Goal: Task Accomplishment & Management: Manage account settings

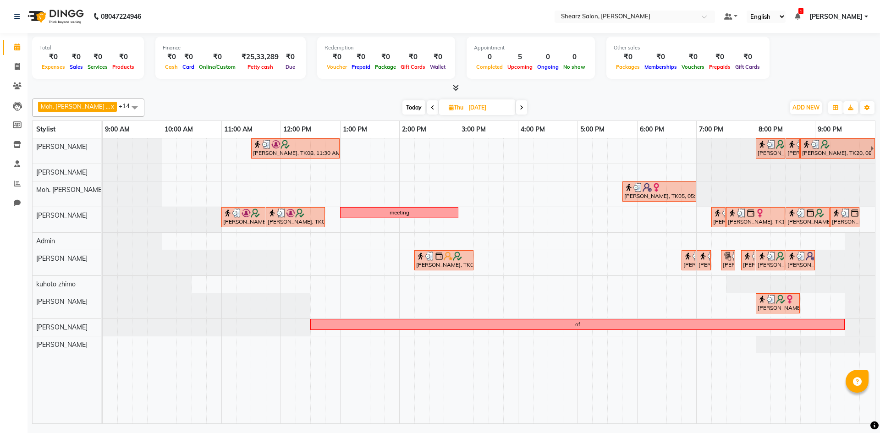
click at [470, 104] on input "12-06-2025" at bounding box center [489, 108] width 46 height 14
select select "6"
select select "2025"
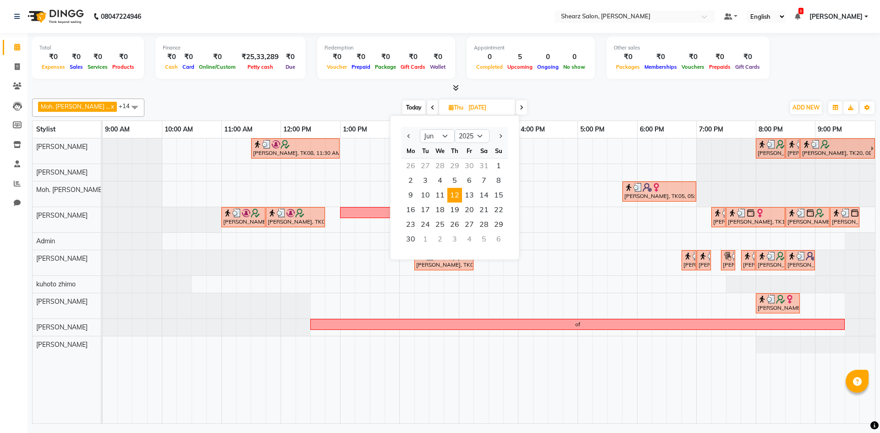
click at [504, 134] on div at bounding box center [498, 136] width 18 height 15
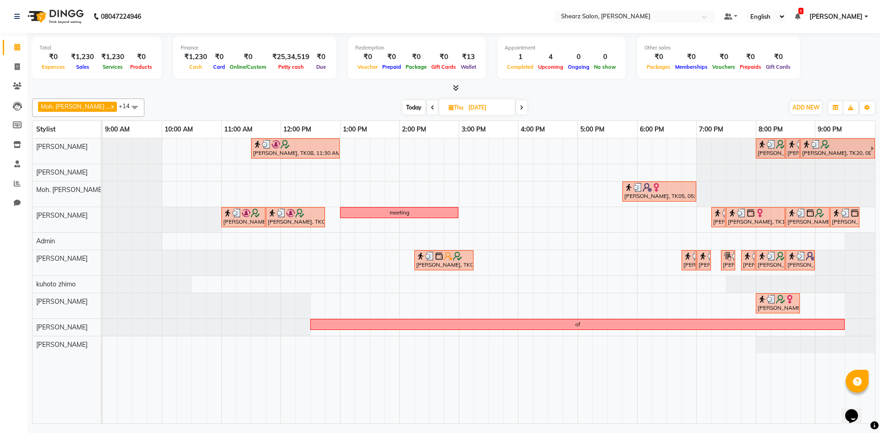
click at [466, 103] on input "[DATE]" at bounding box center [489, 108] width 46 height 14
select select "6"
select select "2025"
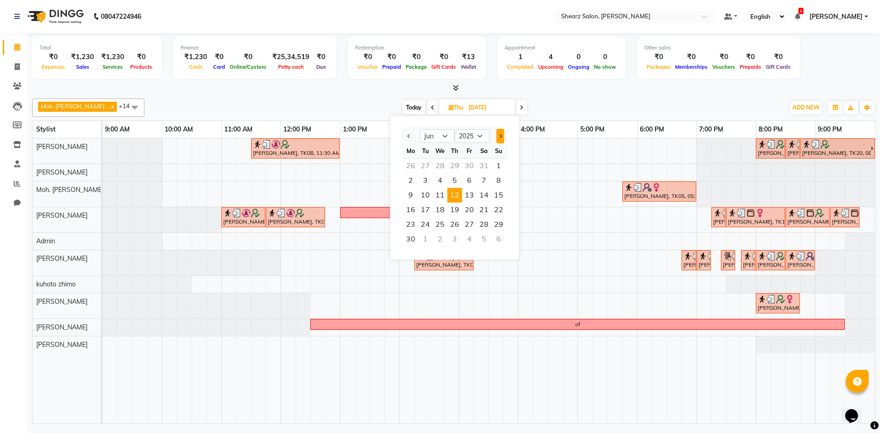
click at [497, 136] on button "Next month" at bounding box center [500, 136] width 8 height 15
click at [496, 135] on button "Next month" at bounding box center [500, 136] width 8 height 15
click at [495, 135] on div at bounding box center [498, 136] width 18 height 15
click at [500, 134] on span "Next month" at bounding box center [500, 136] width 4 height 4
select select "9"
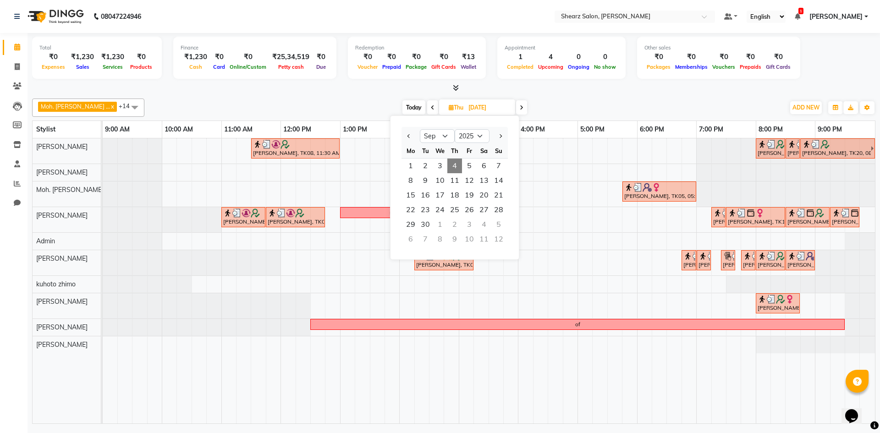
click at [454, 161] on span "4" at bounding box center [454, 166] width 15 height 15
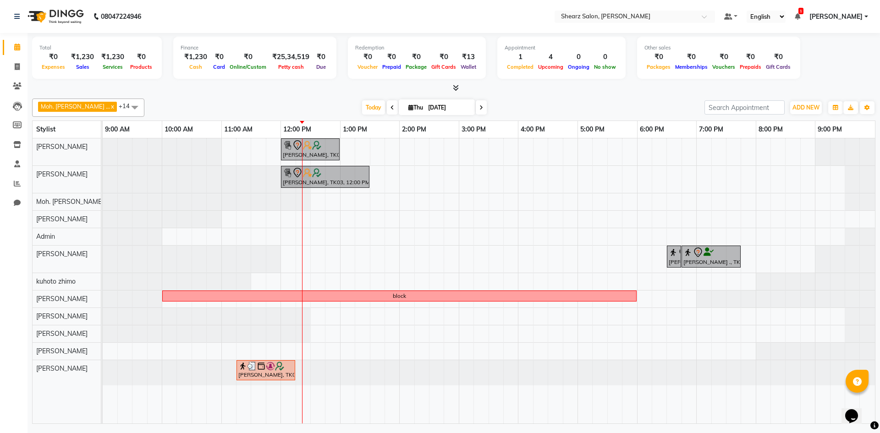
click at [476, 103] on span at bounding box center [481, 107] width 11 height 14
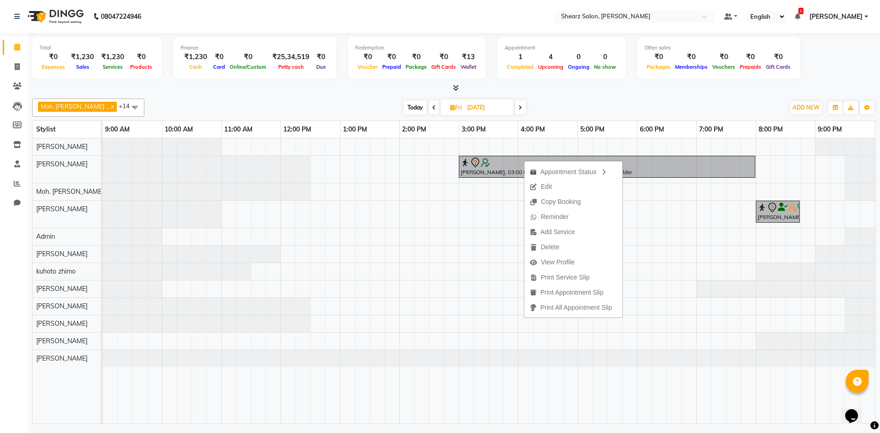
click at [515, 112] on span at bounding box center [520, 107] width 11 height 14
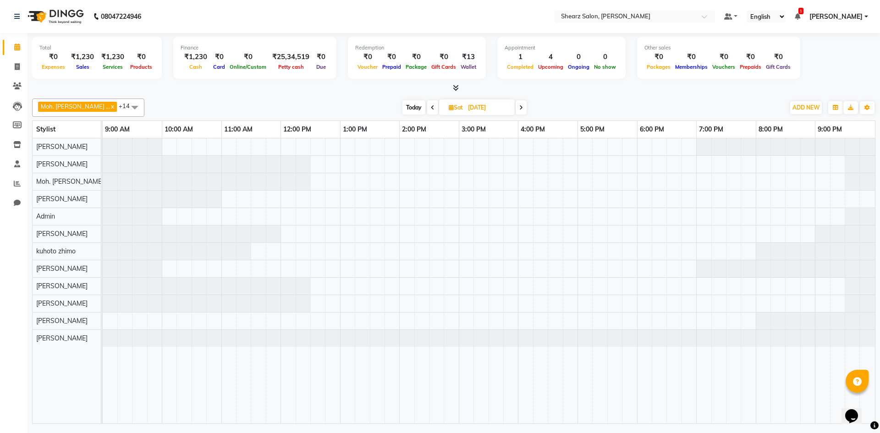
click at [516, 112] on span at bounding box center [521, 107] width 11 height 14
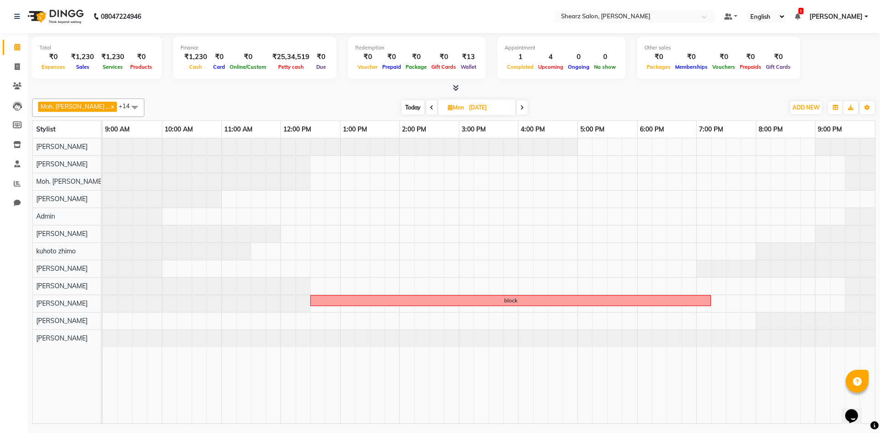
click at [516, 112] on span at bounding box center [521, 107] width 11 height 14
type input "[DATE]"
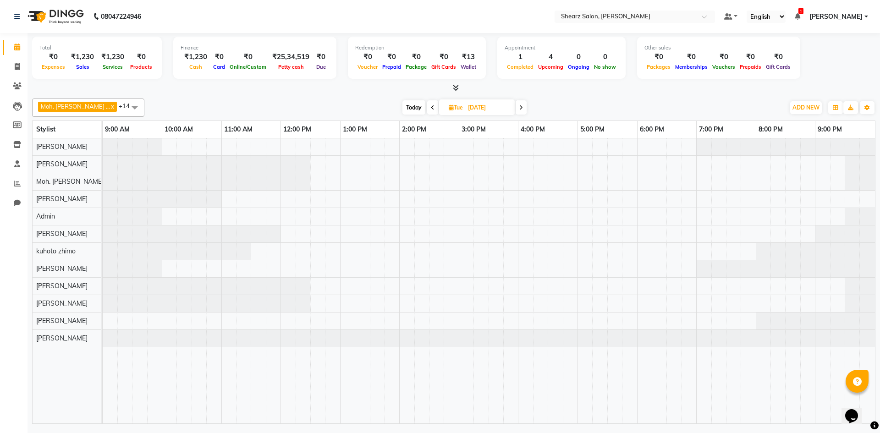
click at [490, 110] on input "[DATE]" at bounding box center [488, 108] width 46 height 14
select select "9"
select select "2025"
click at [448, 165] on span "4" at bounding box center [454, 166] width 15 height 15
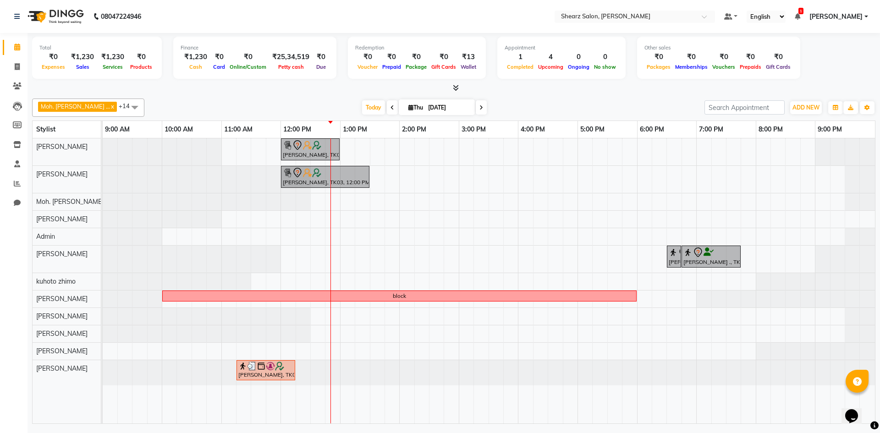
click at [387, 111] on span at bounding box center [392, 107] width 11 height 14
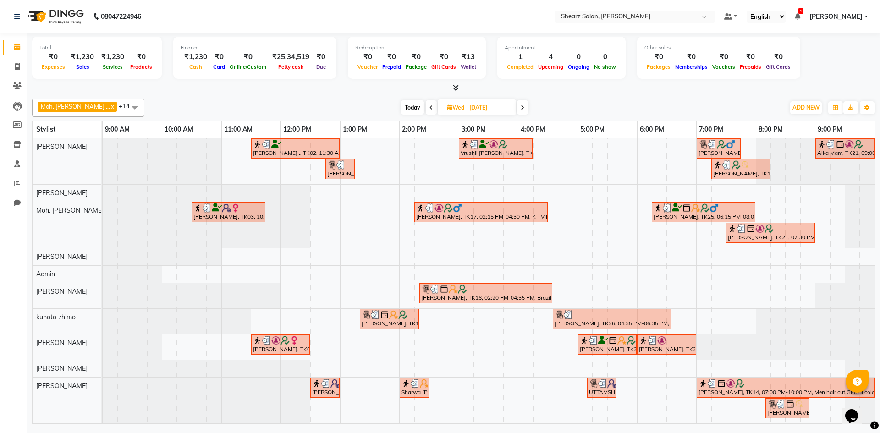
click at [426, 112] on span at bounding box center [431, 107] width 11 height 14
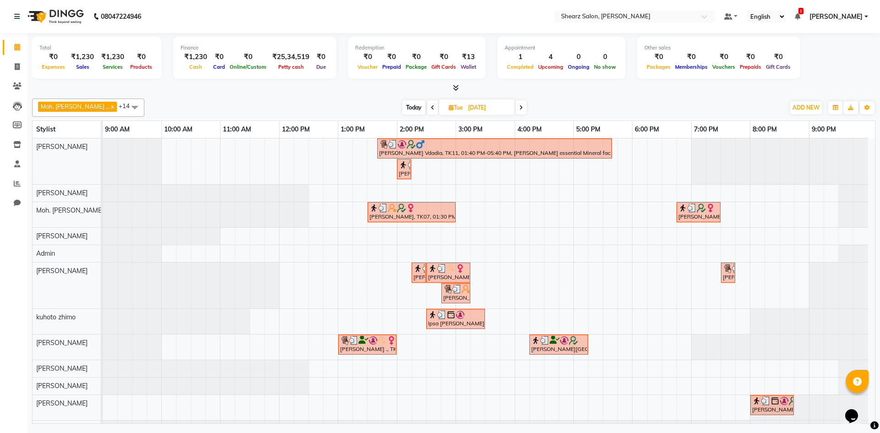
click at [516, 105] on span at bounding box center [521, 107] width 11 height 14
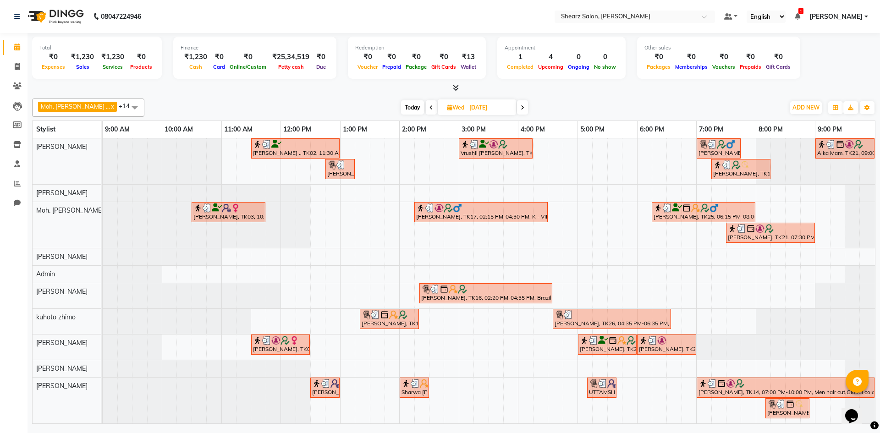
click at [517, 104] on span at bounding box center [522, 107] width 11 height 14
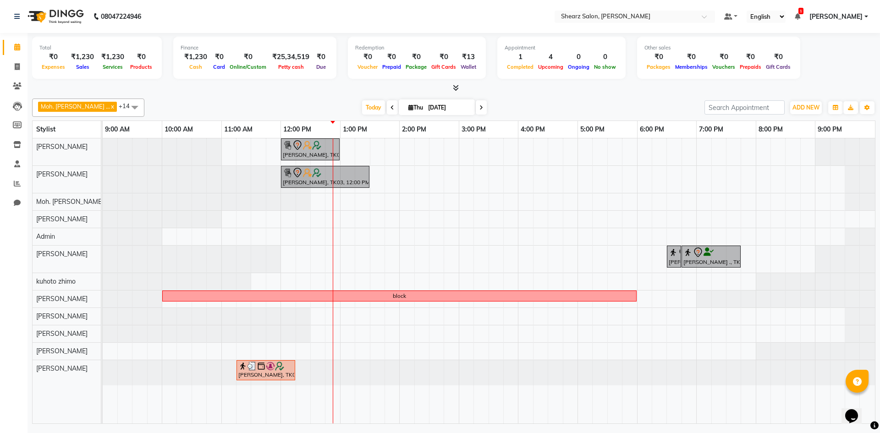
click at [479, 110] on icon at bounding box center [481, 107] width 4 height 5
type input "[DATE]"
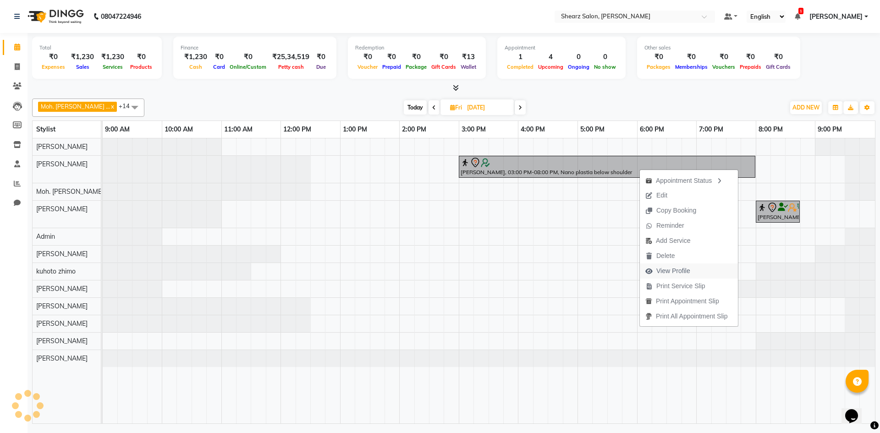
click at [690, 272] on span "View Profile" at bounding box center [673, 271] width 34 height 10
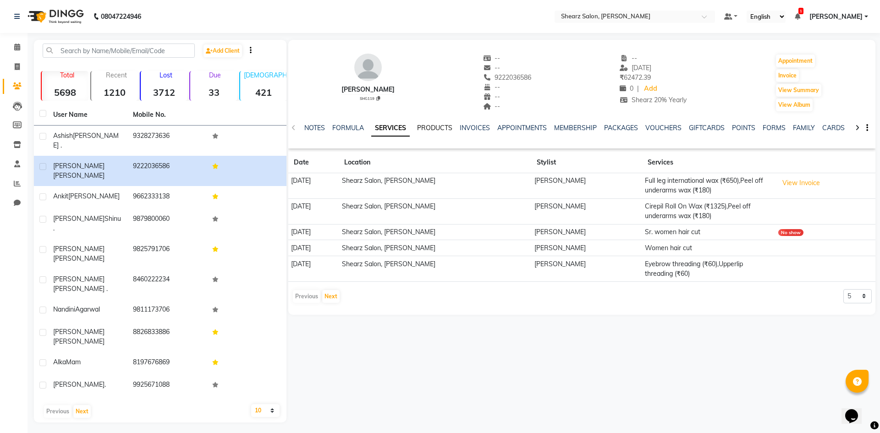
click at [444, 126] on link "PRODUCTS" at bounding box center [434, 128] width 35 height 8
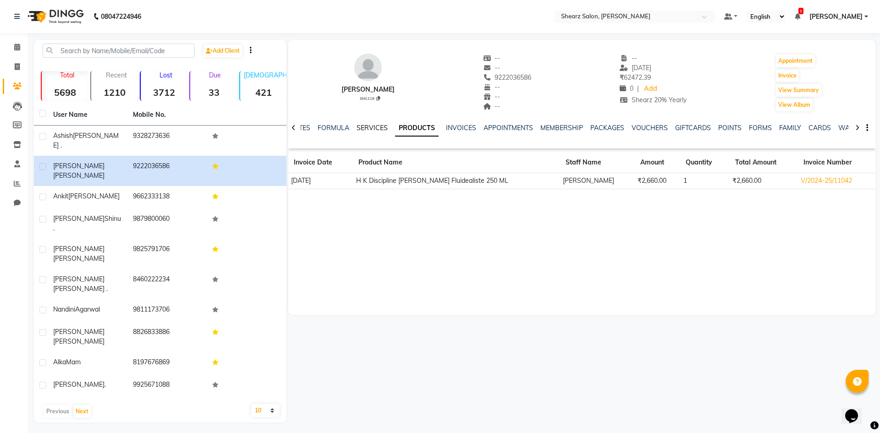
click at [380, 128] on link "SERVICES" at bounding box center [372, 128] width 31 height 8
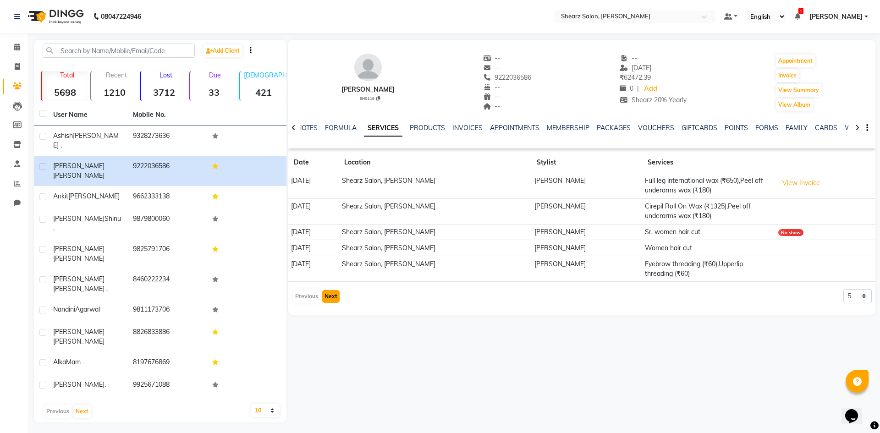
click at [333, 294] on button "Next" at bounding box center [330, 296] width 17 height 13
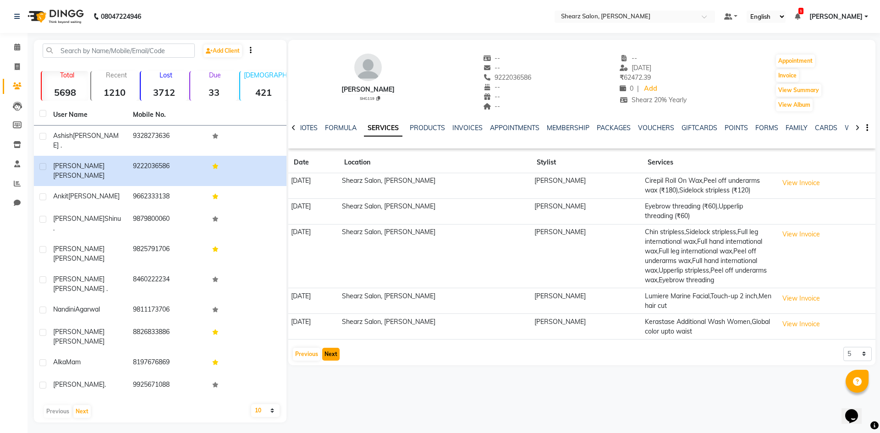
click at [331, 351] on button "Next" at bounding box center [330, 354] width 17 height 13
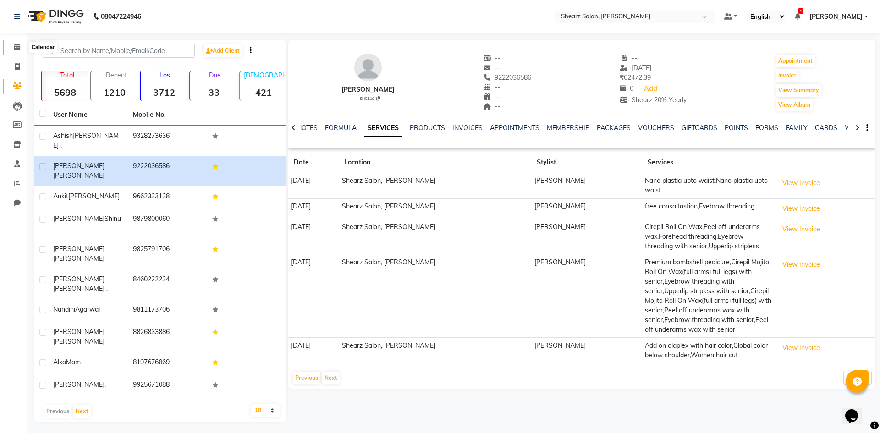
click at [14, 49] on icon at bounding box center [17, 47] width 6 height 7
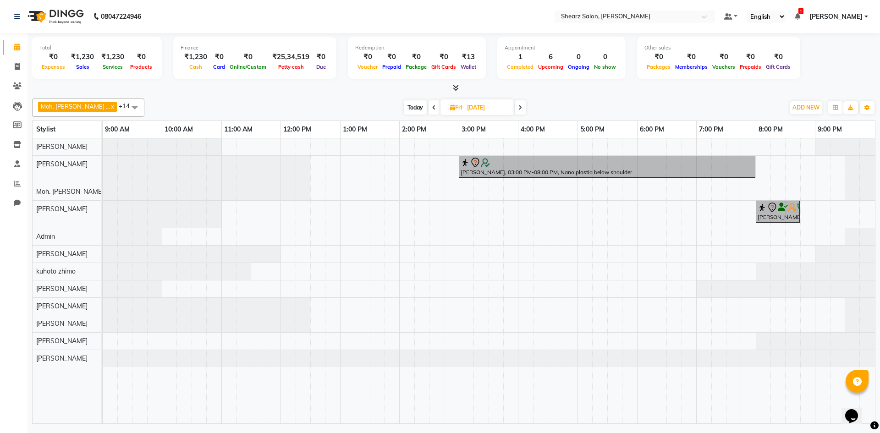
click at [515, 103] on span at bounding box center [520, 107] width 11 height 14
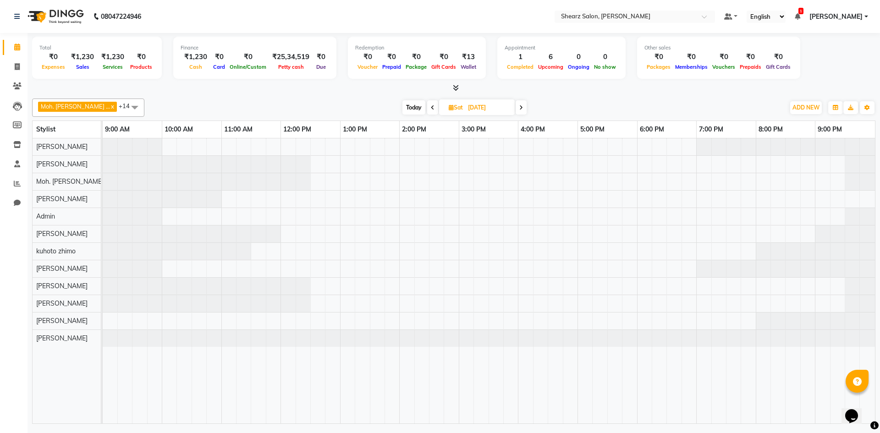
click at [427, 110] on span at bounding box center [432, 107] width 11 height 14
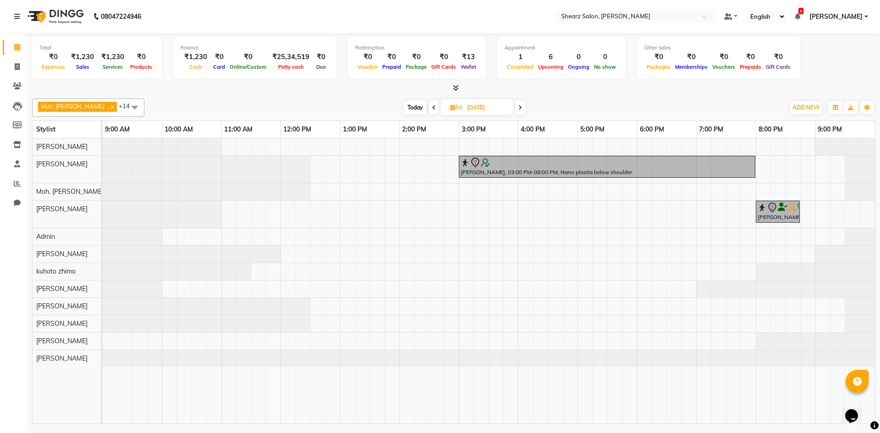
click at [428, 110] on span at bounding box center [433, 107] width 11 height 14
type input "[DATE]"
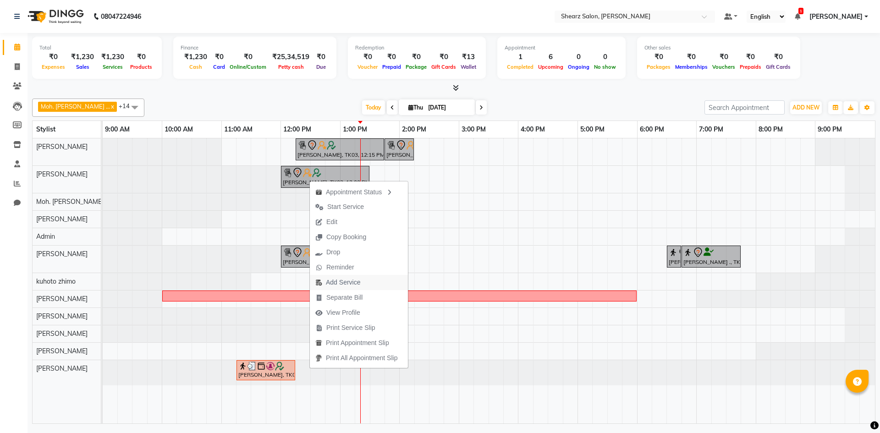
click at [339, 284] on span "Add Service" at bounding box center [343, 283] width 34 height 10
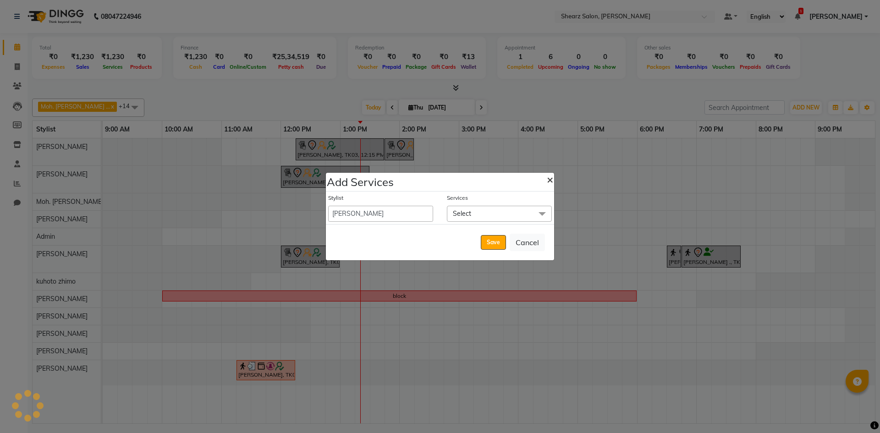
click at [549, 175] on span "×" at bounding box center [550, 179] width 6 height 14
select select "87136"
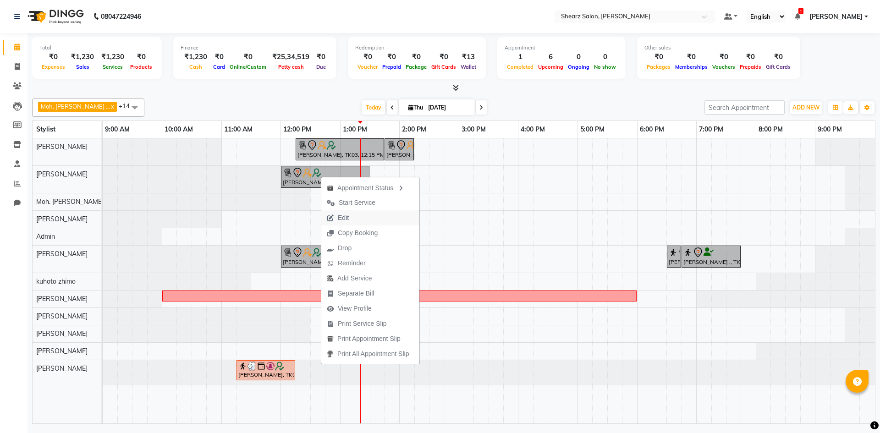
click at [359, 222] on button "Edit" at bounding box center [370, 217] width 98 height 15
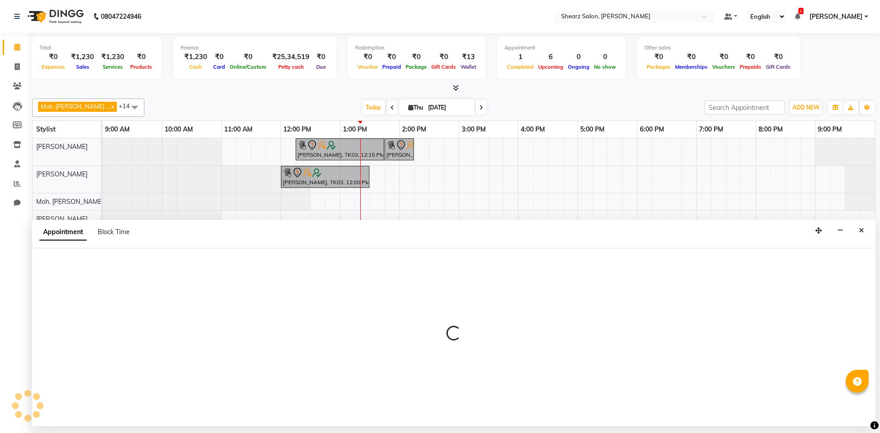
select select "675"
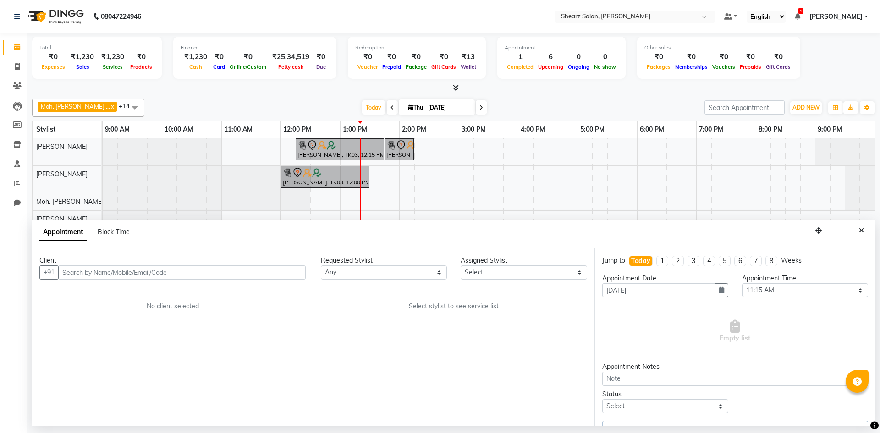
select select "77331"
select select "4125"
select select "4099"
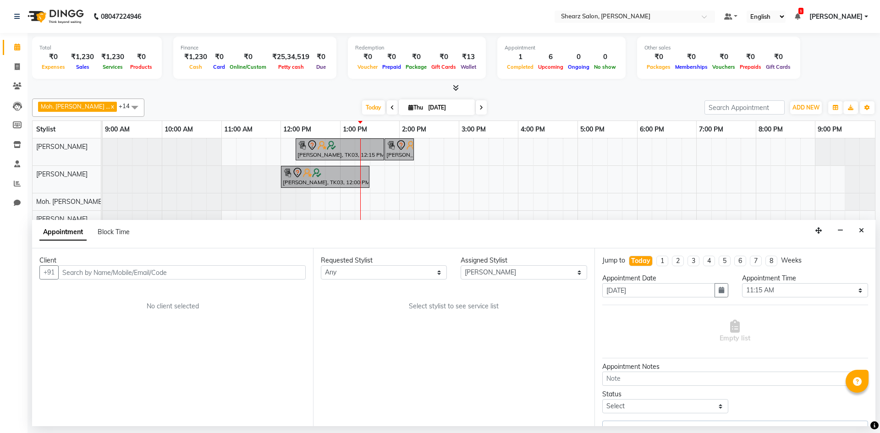
select select "4125"
select select "4099"
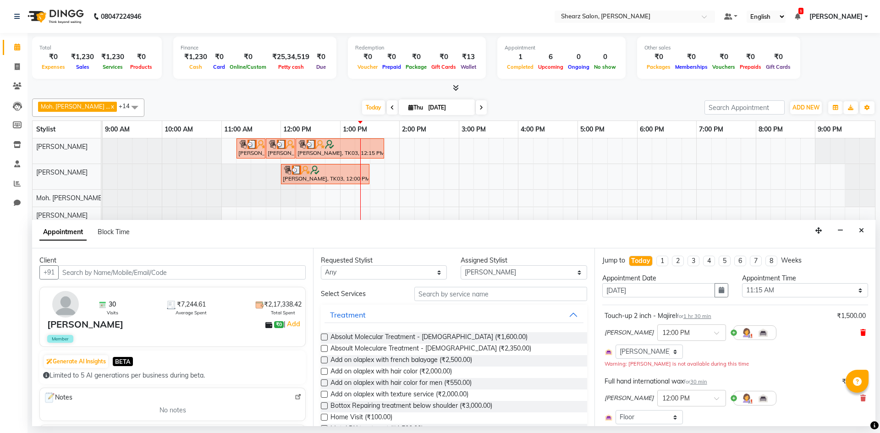
click at [860, 332] on icon at bounding box center [862, 332] width 5 height 6
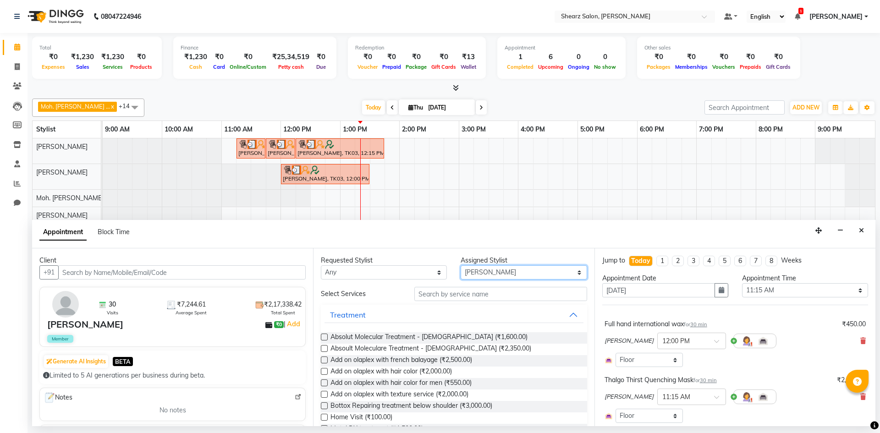
click at [468, 274] on select "Select AakashKumar Nai Admin [PERSON_NAME] Asha Chavariya [PERSON_NAME] kuhoto …" at bounding box center [524, 272] width 126 height 14
select select "77291"
click at [461, 265] on select "Select AakashKumar Nai Admin [PERSON_NAME] Asha Chavariya [PERSON_NAME] kuhoto …" at bounding box center [524, 272] width 126 height 14
click at [403, 274] on select "Any AakashKumar Nai [PERSON_NAME] Asha Chavariya [PERSON_NAME] kuhoto zhimo Moh…" at bounding box center [384, 272] width 126 height 14
select select "77291"
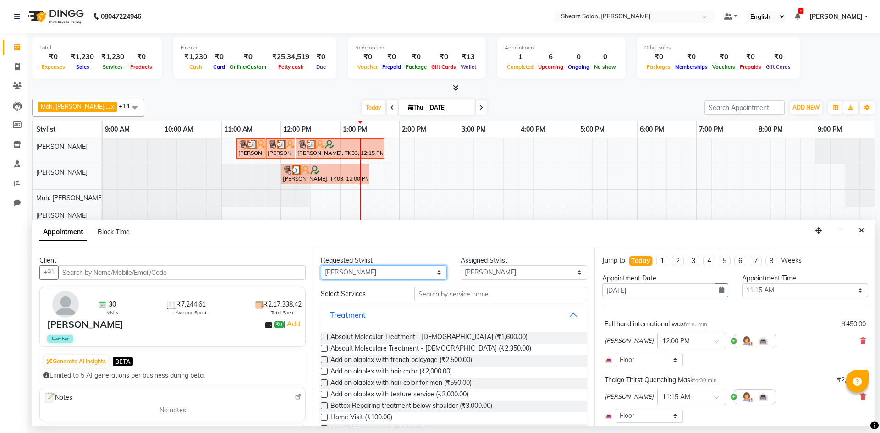
click at [321, 265] on select "Any AakashKumar Nai [PERSON_NAME] Asha Chavariya [PERSON_NAME] kuhoto zhimo Moh…" at bounding box center [384, 272] width 126 height 14
click at [472, 292] on input "text" at bounding box center [500, 294] width 173 height 14
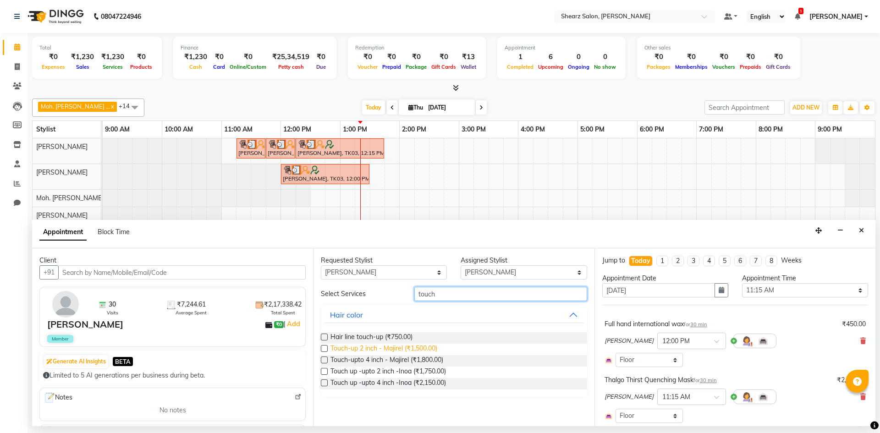
type input "touch"
click at [401, 351] on span "Touch-up 2 inch - Majirel (₹1,500.00)" at bounding box center [383, 349] width 107 height 11
checkbox input "false"
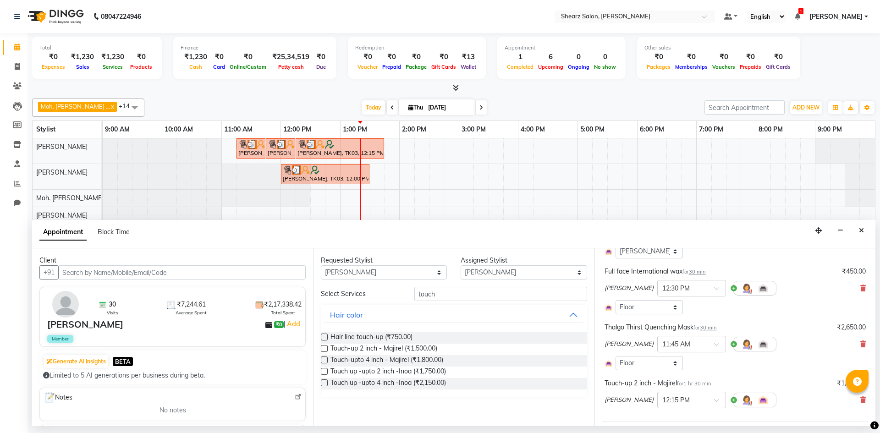
scroll to position [372, 0]
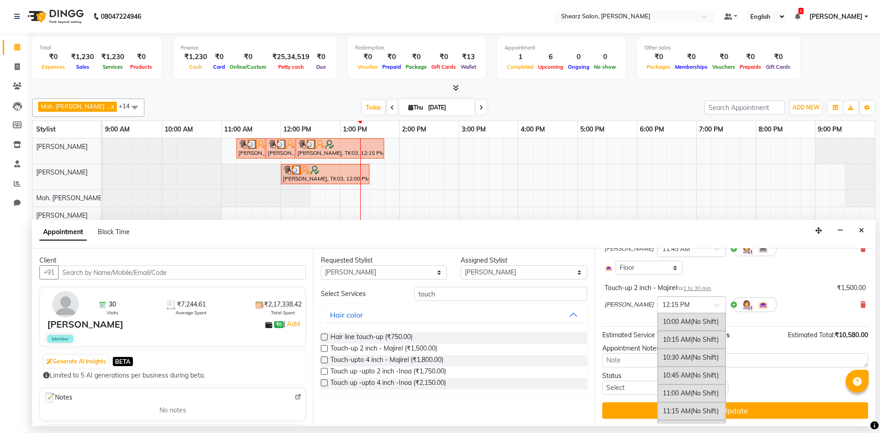
click at [694, 301] on input "text" at bounding box center [682, 304] width 40 height 10
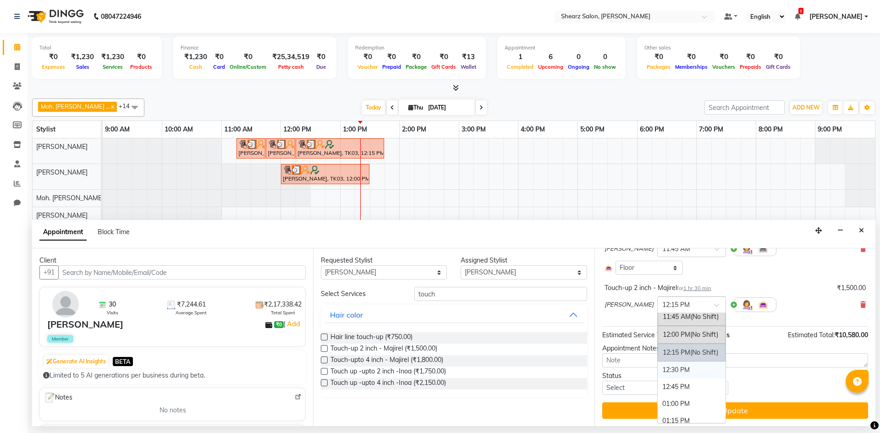
scroll to position [115, 0]
click at [675, 345] on div "12:00 PM (No Shift)" at bounding box center [692, 350] width 68 height 18
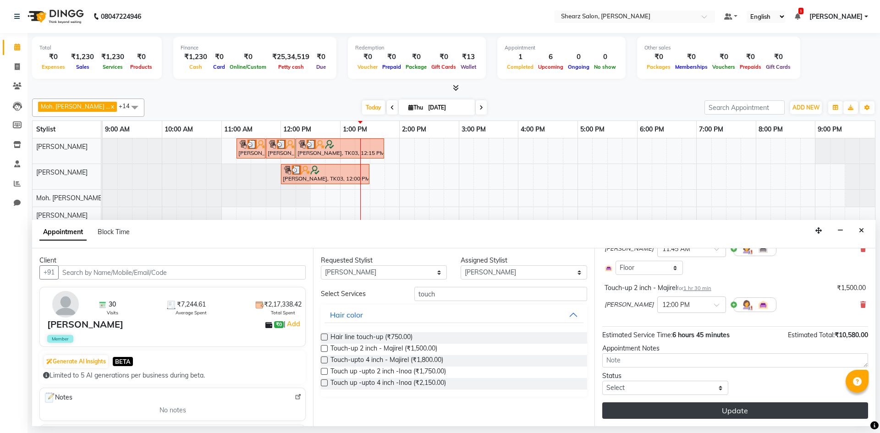
click at [736, 413] on button "Update" at bounding box center [735, 410] width 266 height 16
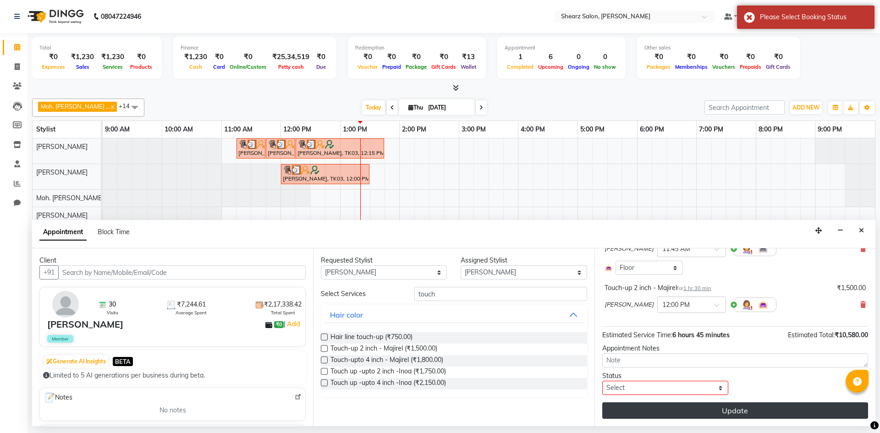
click at [739, 406] on button "Update" at bounding box center [735, 410] width 266 height 16
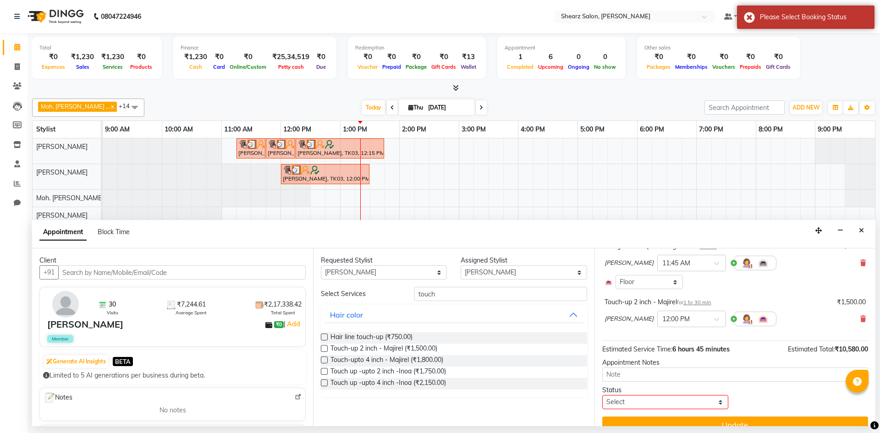
scroll to position [372, 0]
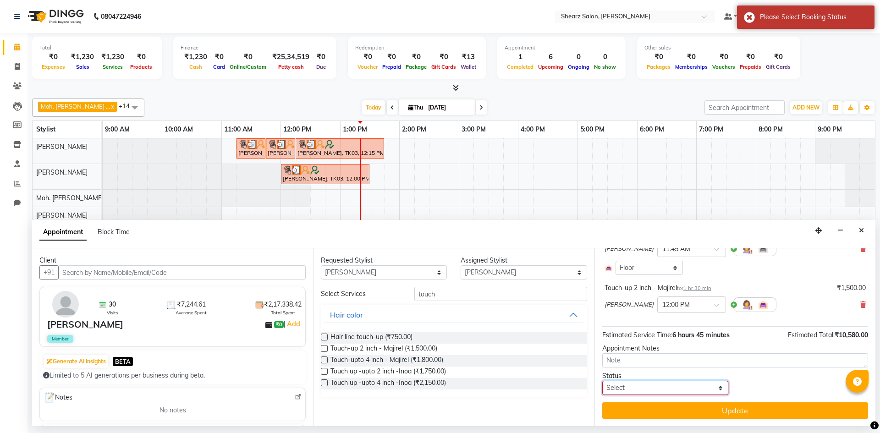
click at [689, 392] on select "Select TENTATIVE CONFIRM CHECK-IN UPCOMING" at bounding box center [665, 388] width 126 height 14
click at [602, 381] on select "Select TENTATIVE CONFIRM CHECK-IN UPCOMING" at bounding box center [665, 388] width 126 height 14
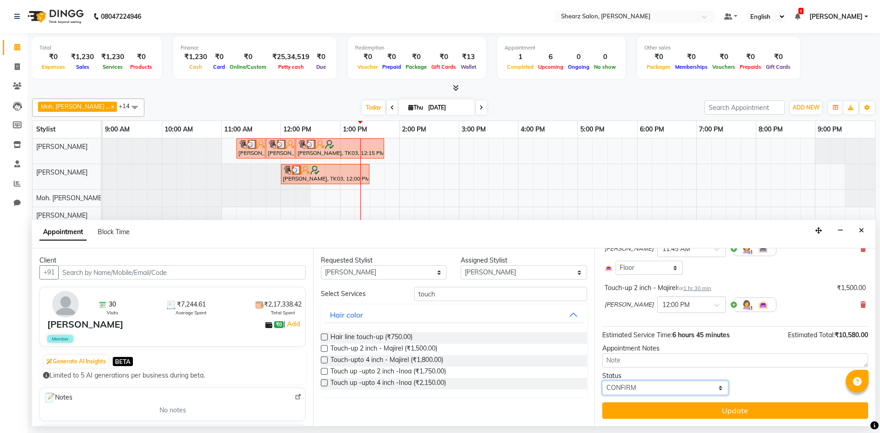
click at [687, 393] on select "Select TENTATIVE CONFIRM CHECK-IN UPCOMING" at bounding box center [665, 388] width 126 height 14
click at [602, 381] on select "Select TENTATIVE CONFIRM CHECK-IN UPCOMING" at bounding box center [665, 388] width 126 height 14
click at [618, 386] on select "Select TENTATIVE CONFIRM CHECK-IN UPCOMING" at bounding box center [665, 388] width 126 height 14
click at [602, 381] on select "Select TENTATIVE CONFIRM CHECK-IN UPCOMING" at bounding box center [665, 388] width 126 height 14
click at [642, 399] on div "Jump to [DATE] 1 2 3 4 5 6 7 8 Weeks Appointment Date [DATE] Appointment Time S…" at bounding box center [734, 337] width 281 height 178
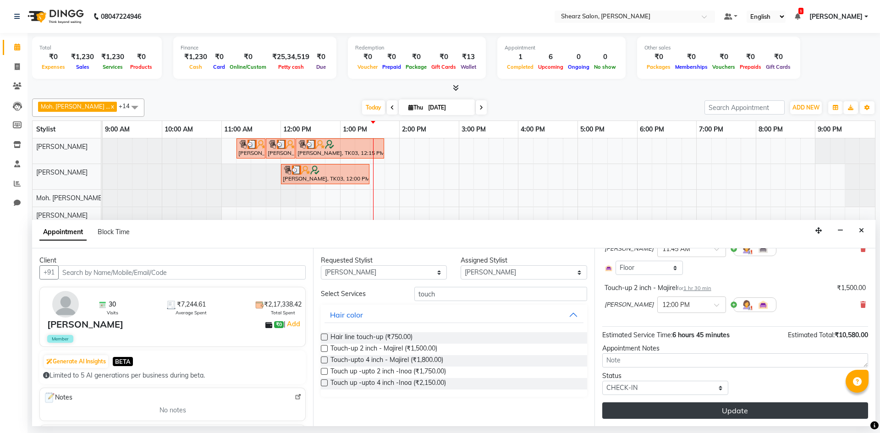
click at [647, 406] on button "Update" at bounding box center [735, 410] width 266 height 16
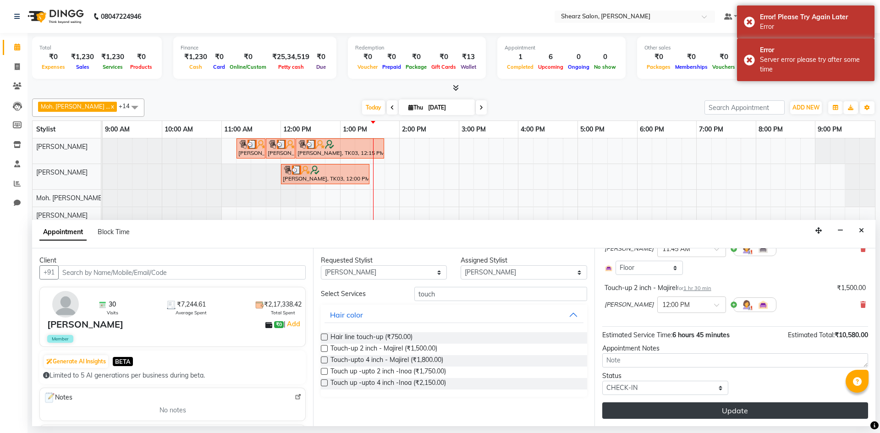
click at [702, 412] on button "Update" at bounding box center [735, 410] width 266 height 16
click at [704, 416] on button "Update" at bounding box center [735, 410] width 266 height 16
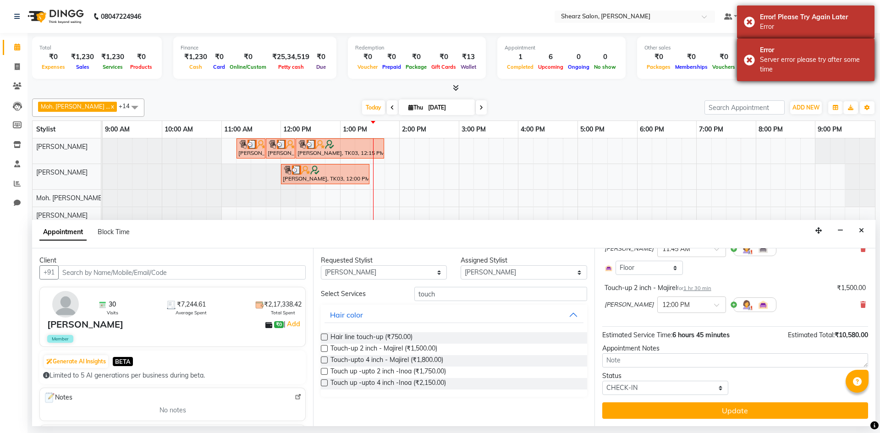
click at [747, 62] on div "Error Server error please try after some time" at bounding box center [805, 59] width 137 height 43
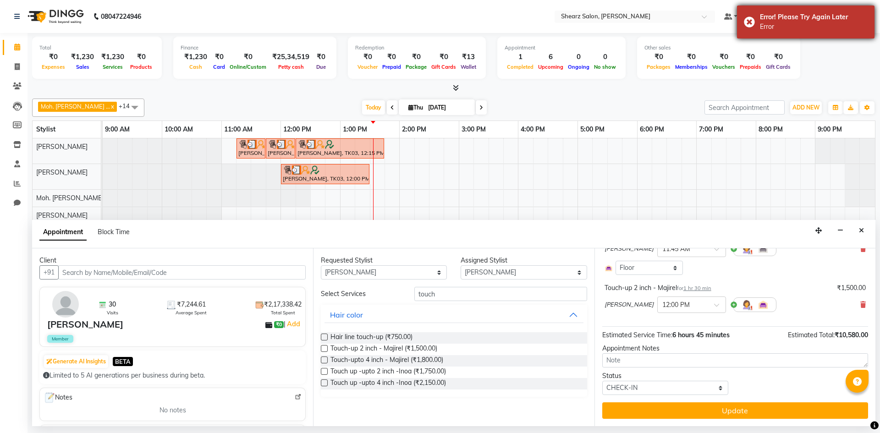
click at [746, 22] on div "Error! Please Try Again Later Error" at bounding box center [805, 21] width 137 height 33
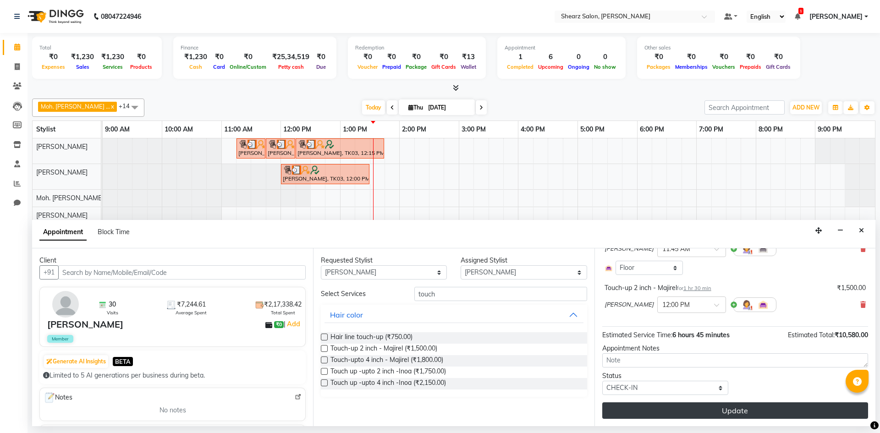
click at [751, 413] on button "Update" at bounding box center [735, 410] width 266 height 16
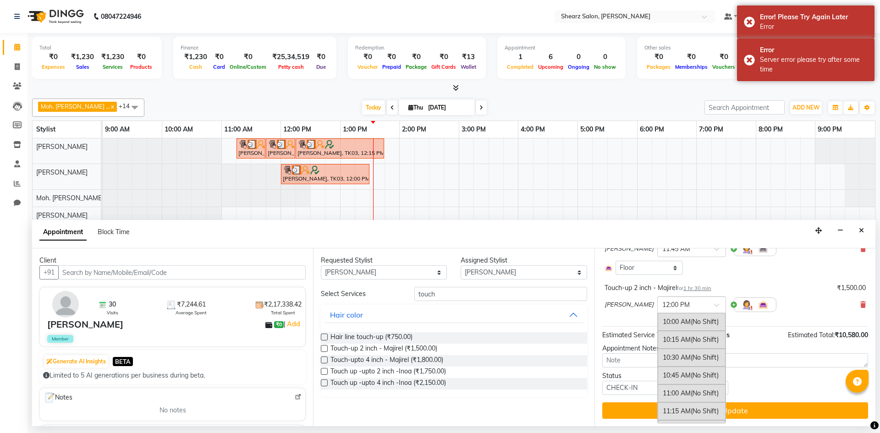
click at [698, 313] on ng-select "× 12:00 PM 10:00 AM (No Shift) 10:15 AM (No Shift) 10:30 AM (No Shift) 10:45 AM…" at bounding box center [691, 305] width 69 height 16
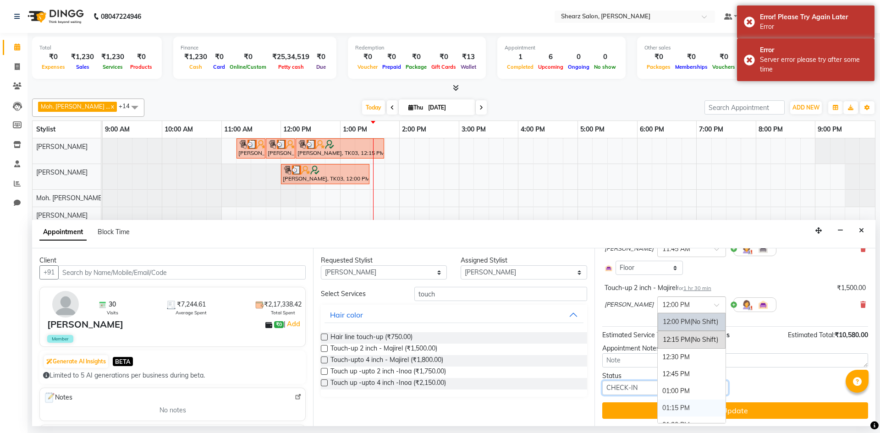
click at [628, 387] on select "Select TENTATIVE CONFIRM CHECK-IN UPCOMING" at bounding box center [665, 388] width 126 height 14
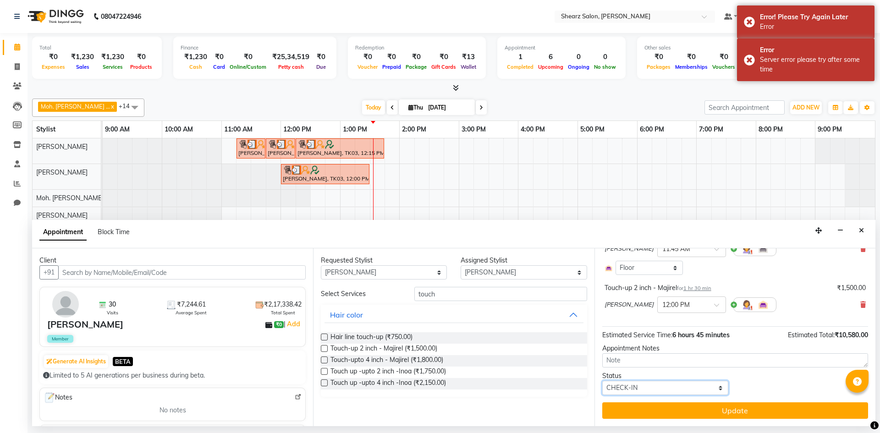
select select "confirm booking"
click at [602, 381] on select "Select TENTATIVE CONFIRM CHECK-IN UPCOMING" at bounding box center [665, 388] width 126 height 14
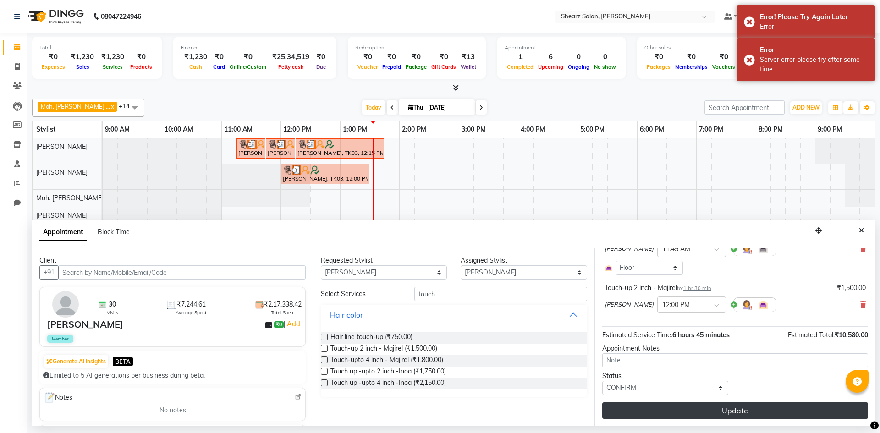
click at [725, 412] on button "Update" at bounding box center [735, 410] width 266 height 16
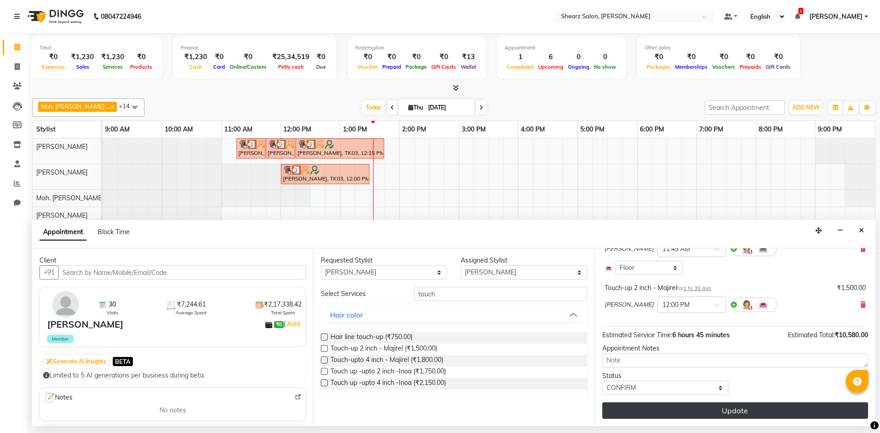
click at [725, 412] on button "Update" at bounding box center [735, 410] width 266 height 16
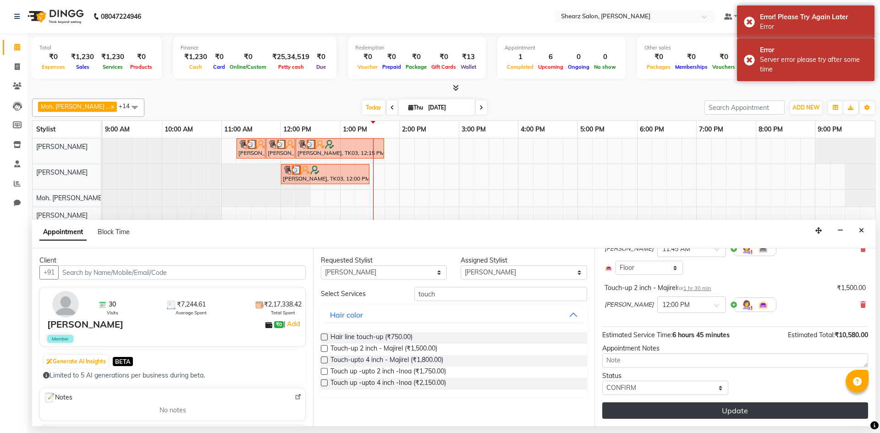
click at [725, 412] on div "Update" at bounding box center [735, 410] width 266 height 16
click at [725, 412] on button "Update" at bounding box center [735, 410] width 266 height 16
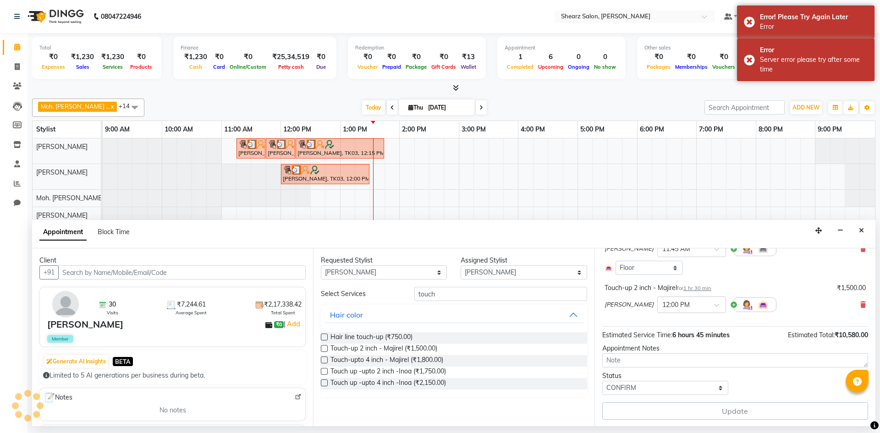
click at [725, 412] on div "Update" at bounding box center [735, 410] width 266 height 17
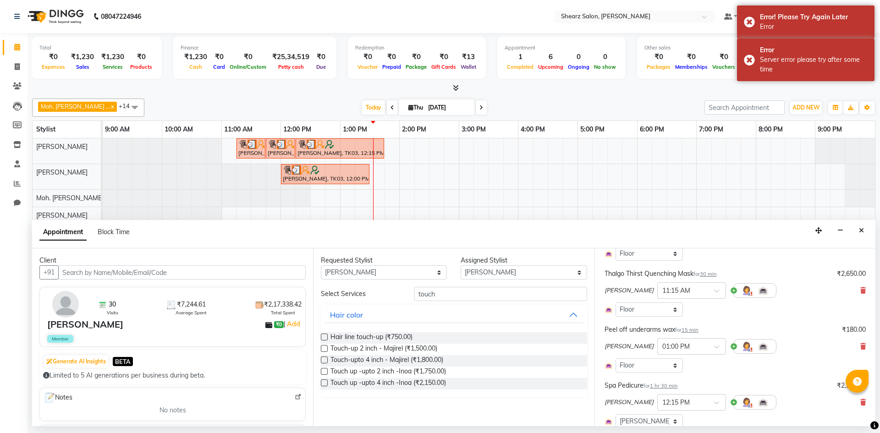
scroll to position [97, 0]
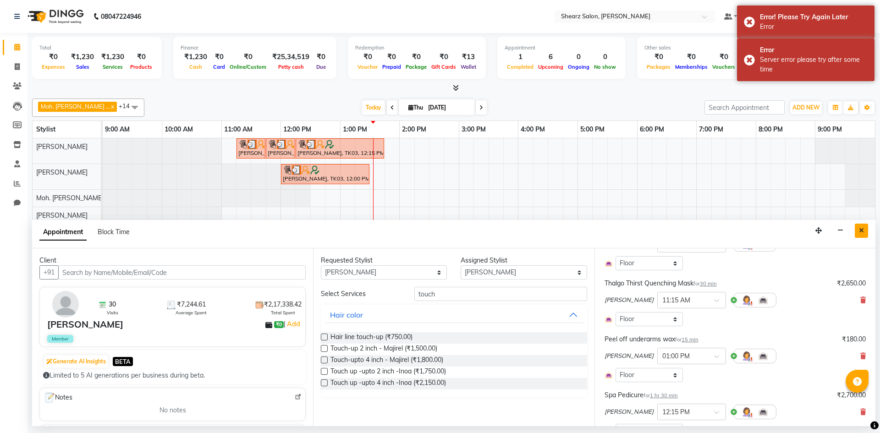
click at [859, 234] on button "Close" at bounding box center [861, 231] width 13 height 14
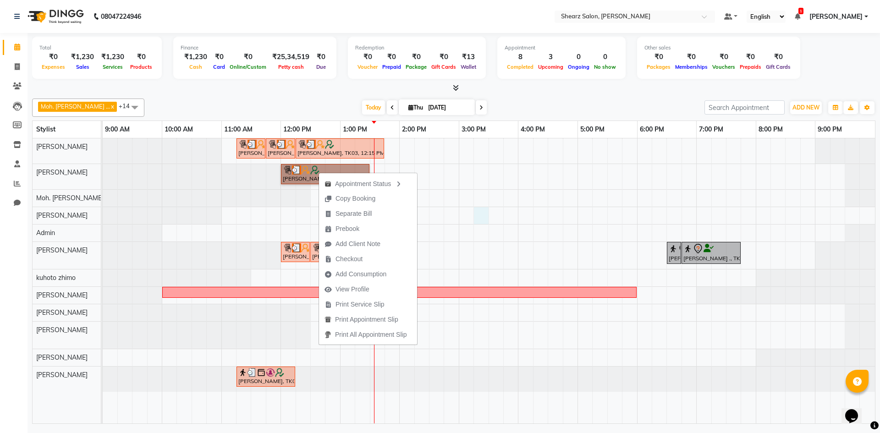
click at [484, 216] on div "Hamid Rashid, TK03, 11:15 AM-11:45 AM, Thalgo Thirst Quenching Mask Hamid Rashi…" at bounding box center [489, 280] width 772 height 285
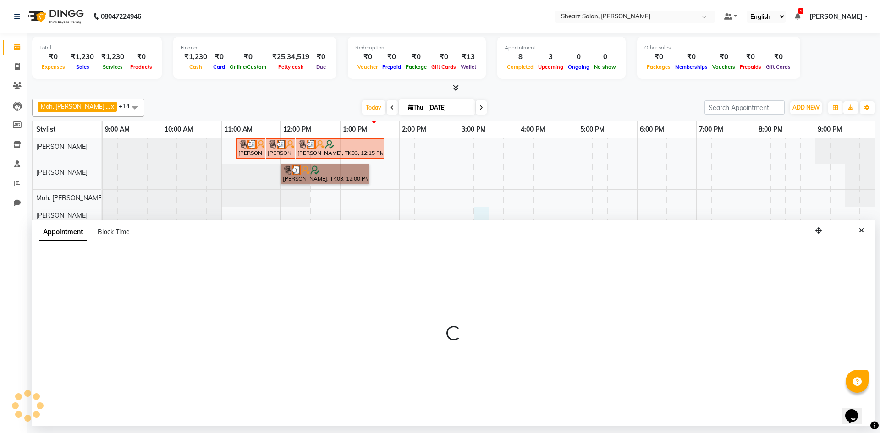
select select "77286"
select select "915"
select select "tentative"
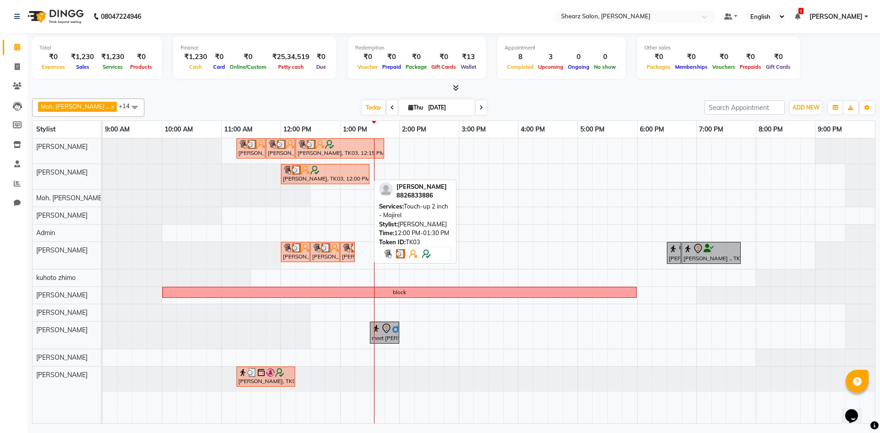
click at [343, 176] on div "[PERSON_NAME], TK03, 12:00 PM-01:30 PM, Touch-up 2 inch - Majirel" at bounding box center [325, 173] width 87 height 17
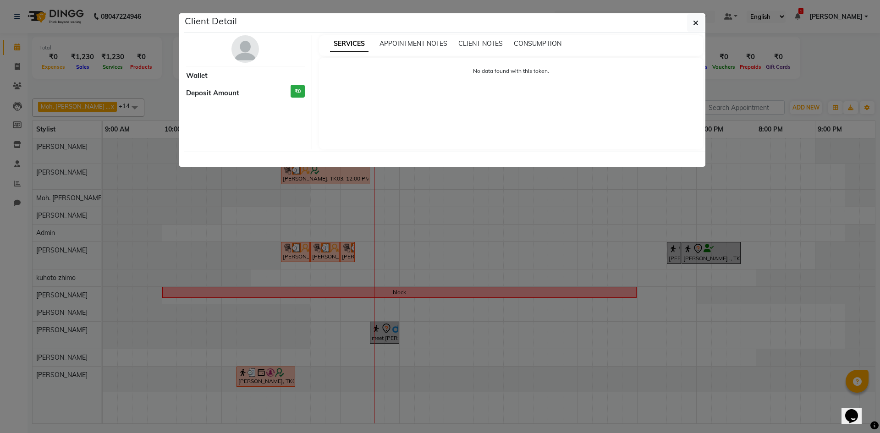
select select "3"
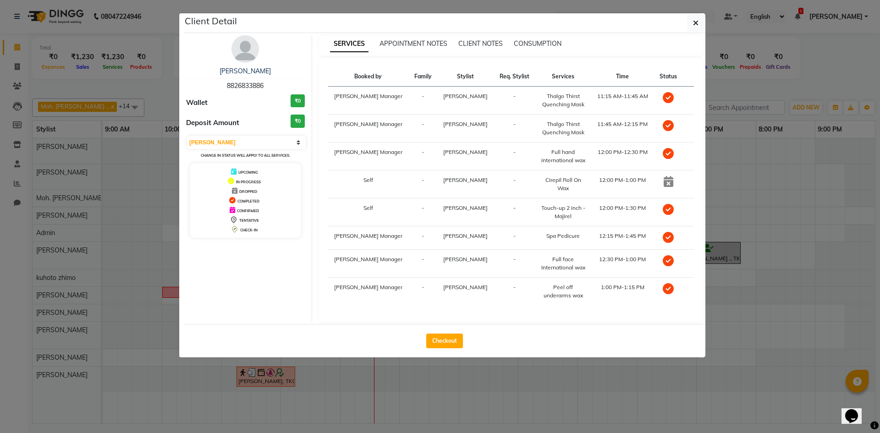
click at [354, 205] on td "Self" at bounding box center [368, 212] width 81 height 28
click at [355, 205] on td "Self" at bounding box center [368, 212] width 81 height 28
click at [698, 24] on button "button" at bounding box center [695, 22] width 17 height 17
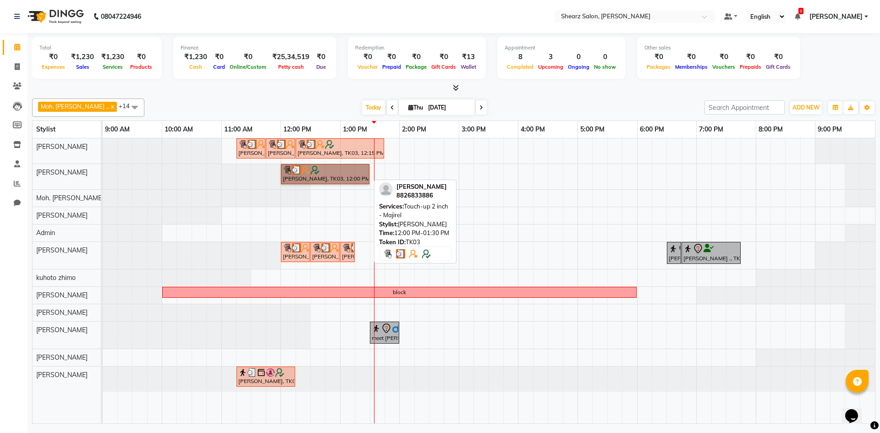
drag, startPoint x: 267, startPoint y: 174, endPoint x: 311, endPoint y: 176, distance: 43.6
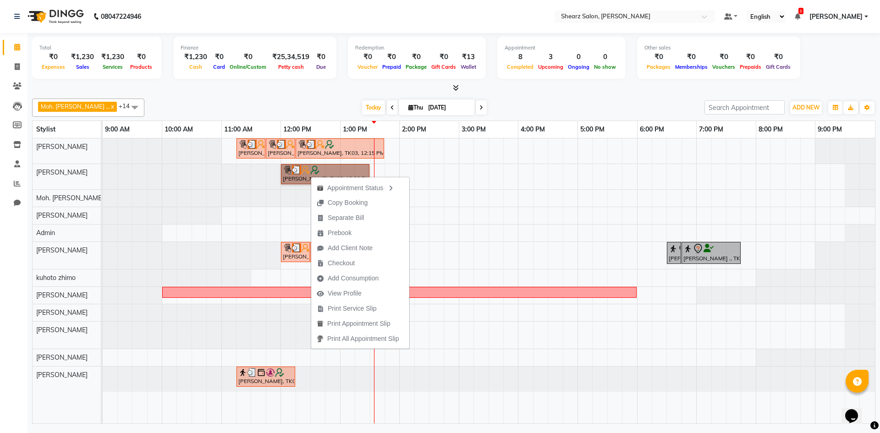
click at [122, 194] on div at bounding box center [207, 198] width 208 height 17
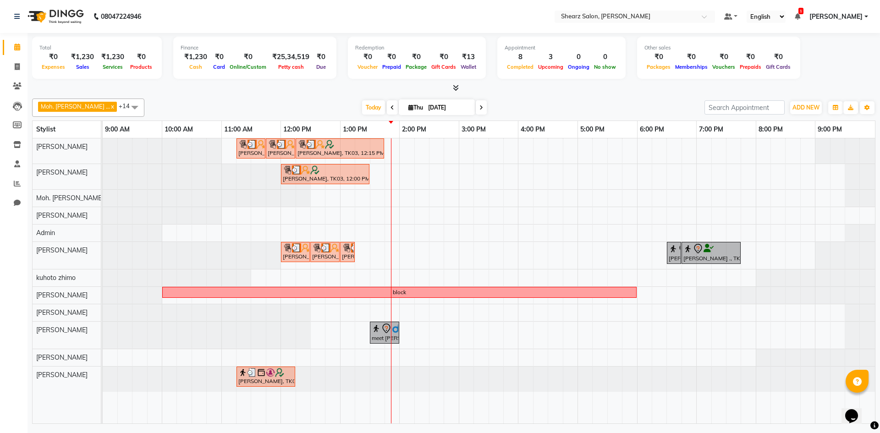
click at [476, 105] on span at bounding box center [481, 107] width 11 height 14
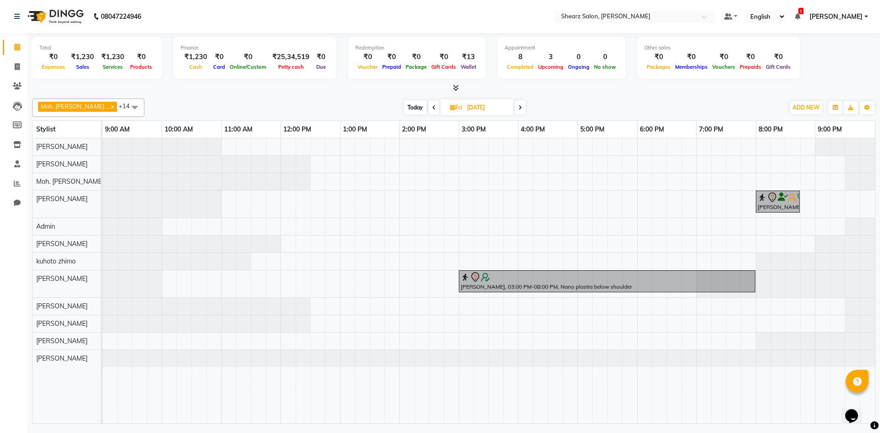
click at [515, 106] on span at bounding box center [520, 107] width 11 height 14
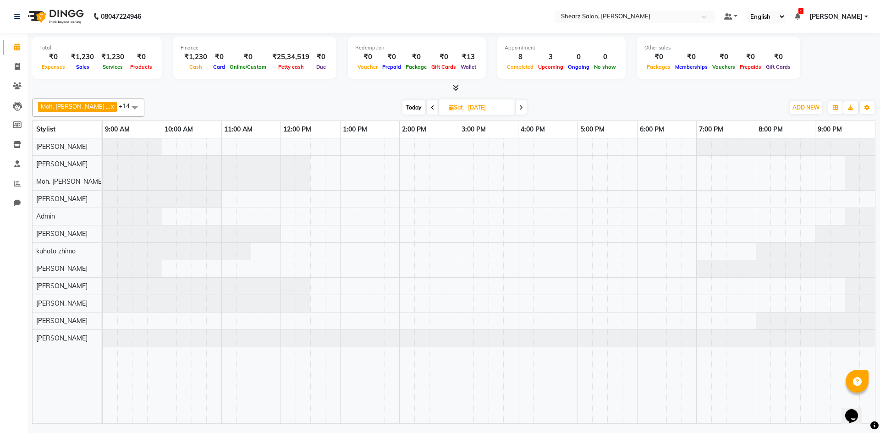
click at [427, 106] on span at bounding box center [432, 107] width 11 height 14
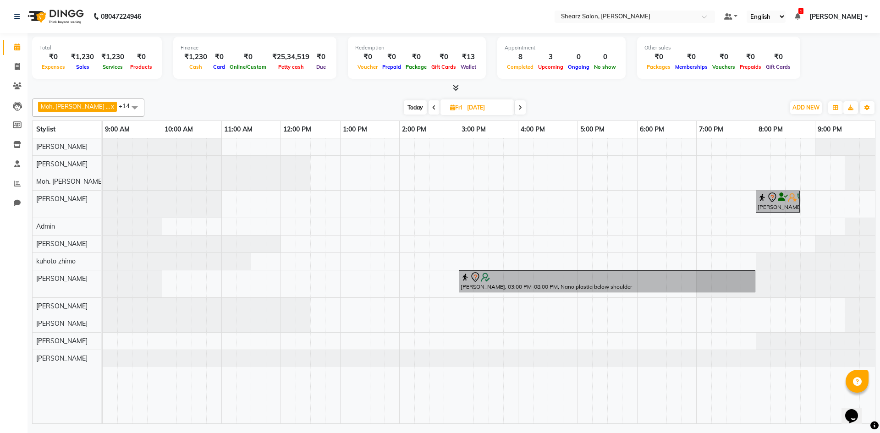
click at [515, 110] on span at bounding box center [520, 107] width 11 height 14
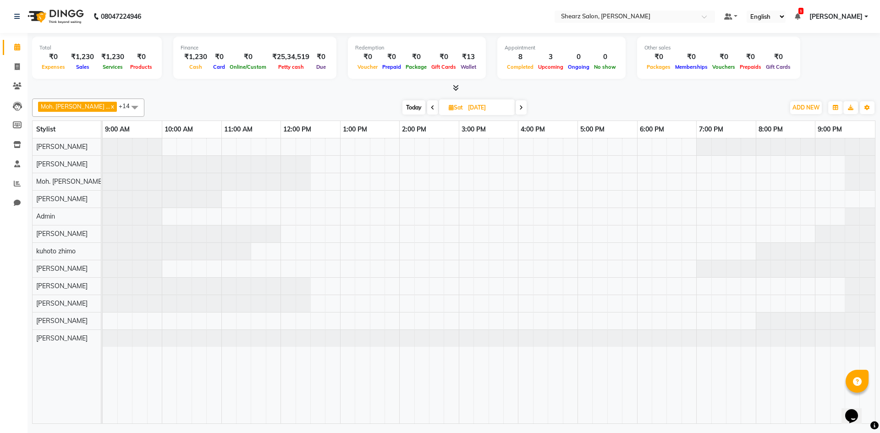
click at [516, 108] on span at bounding box center [521, 107] width 11 height 14
click at [520, 108] on icon at bounding box center [522, 107] width 4 height 5
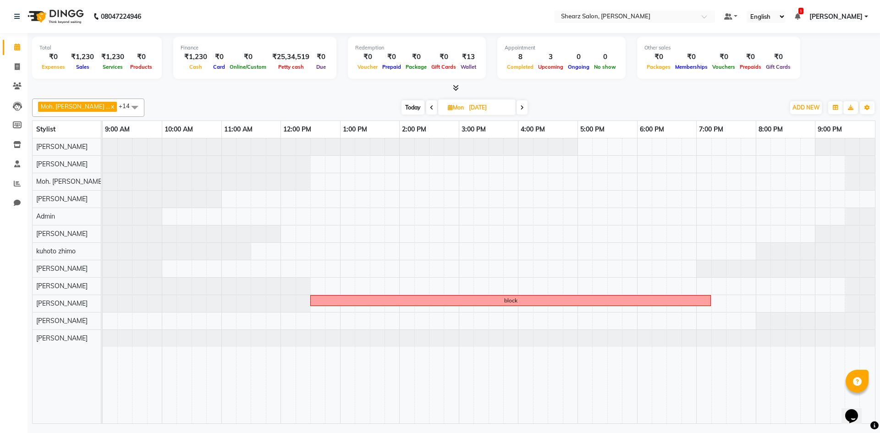
click at [430, 105] on icon at bounding box center [432, 107] width 4 height 5
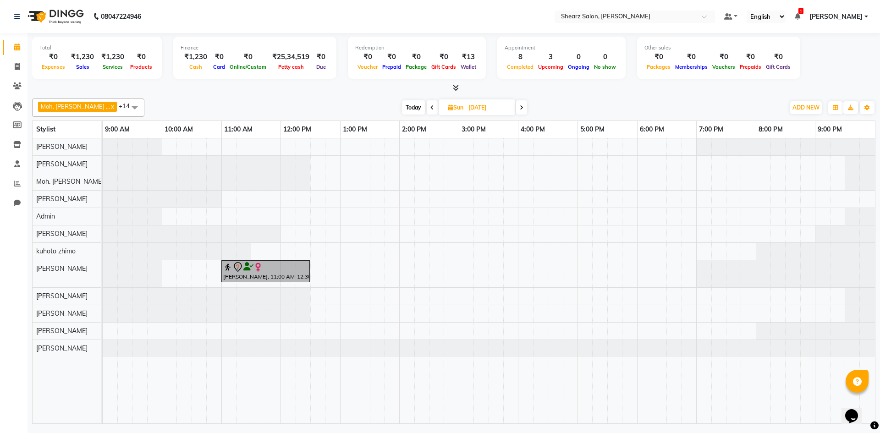
click at [516, 107] on span at bounding box center [521, 107] width 11 height 14
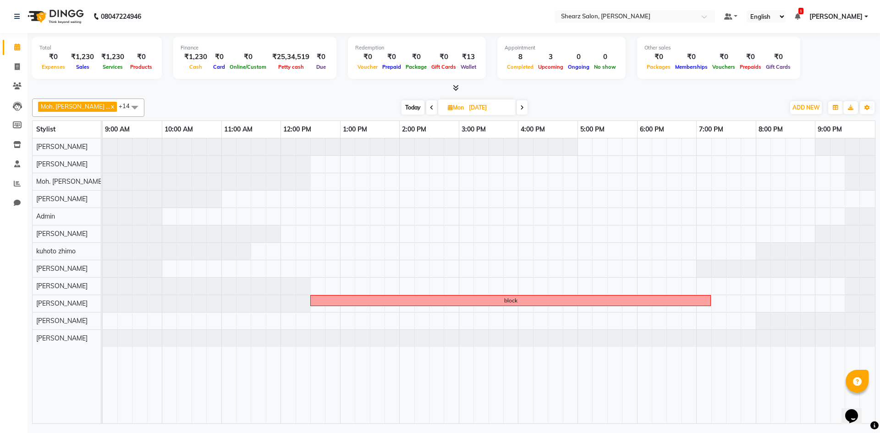
click at [516, 107] on span at bounding box center [521, 107] width 11 height 14
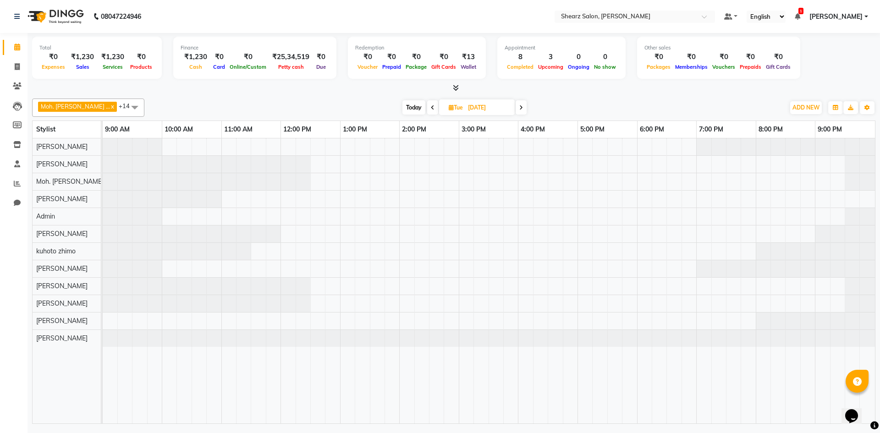
click at [519, 107] on icon at bounding box center [521, 107] width 4 height 5
click at [517, 107] on span at bounding box center [522, 107] width 11 height 14
click at [516, 107] on span at bounding box center [521, 107] width 11 height 14
click at [518, 107] on icon at bounding box center [520, 107] width 4 height 5
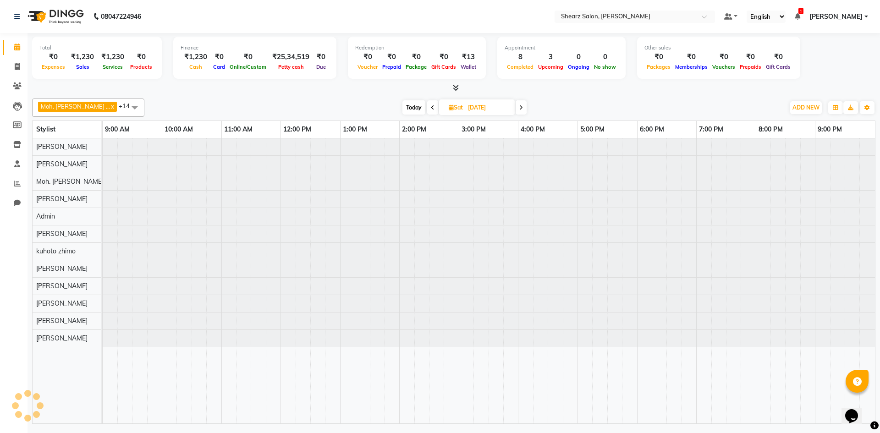
click at [519, 107] on icon at bounding box center [521, 107] width 4 height 5
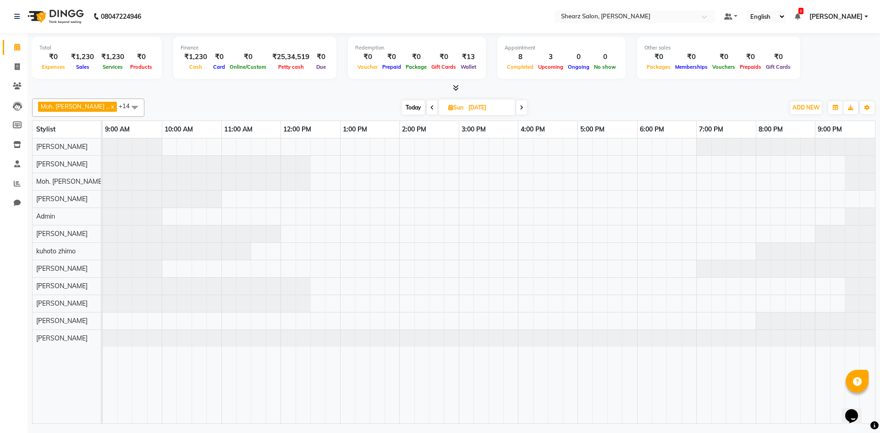
click at [516, 107] on span at bounding box center [521, 107] width 11 height 14
click at [519, 107] on icon at bounding box center [521, 107] width 4 height 5
click at [517, 107] on span at bounding box center [522, 107] width 11 height 14
click at [516, 107] on span at bounding box center [521, 107] width 11 height 14
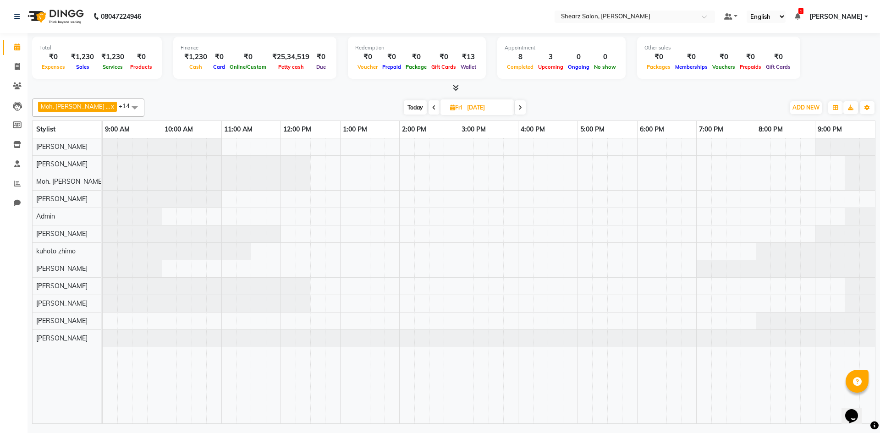
click at [518, 107] on icon at bounding box center [520, 107] width 4 height 5
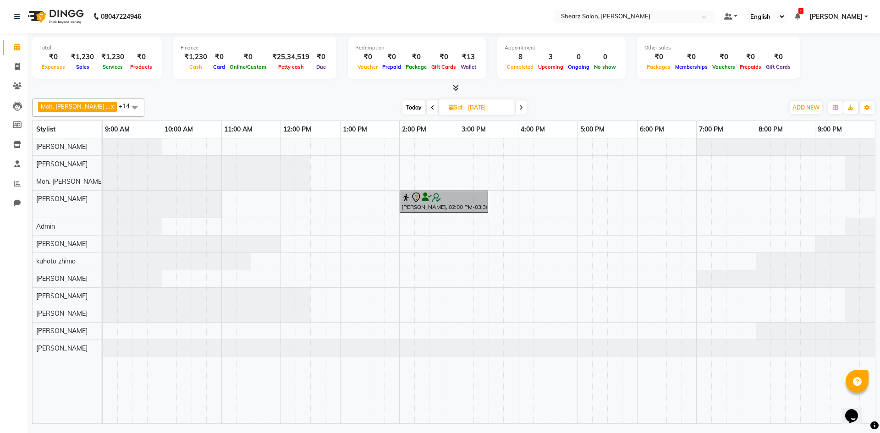
click at [519, 107] on icon at bounding box center [521, 107] width 4 height 5
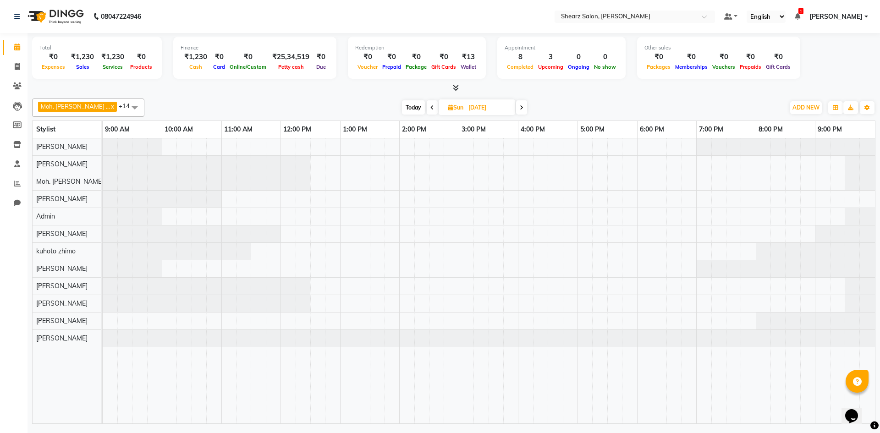
click at [516, 107] on span at bounding box center [521, 107] width 11 height 14
click at [519, 107] on icon at bounding box center [521, 107] width 4 height 5
click at [517, 107] on span at bounding box center [522, 107] width 11 height 14
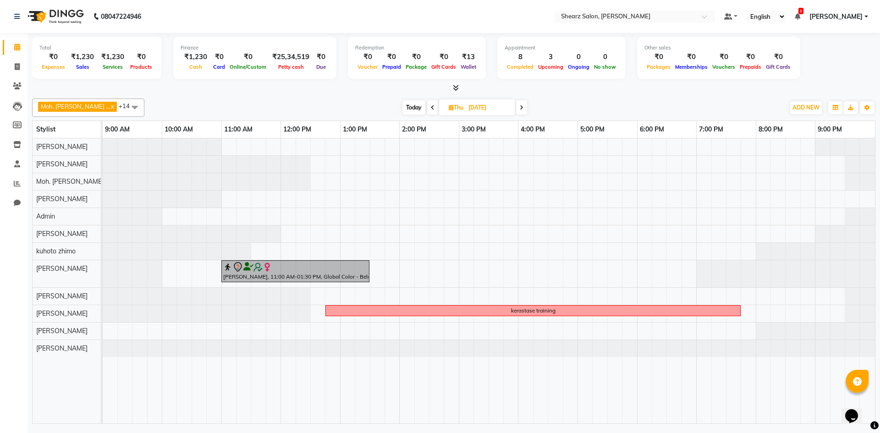
click at [516, 107] on span at bounding box center [521, 107] width 11 height 14
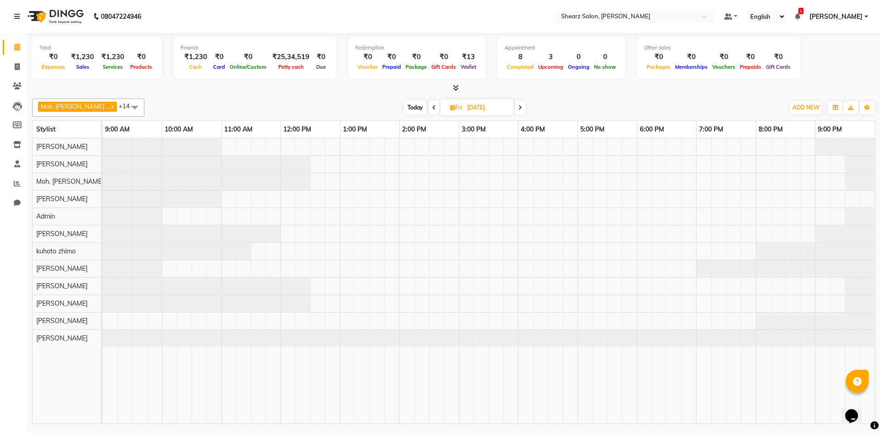
click at [518, 107] on icon at bounding box center [520, 107] width 4 height 5
click at [519, 107] on icon at bounding box center [521, 107] width 4 height 5
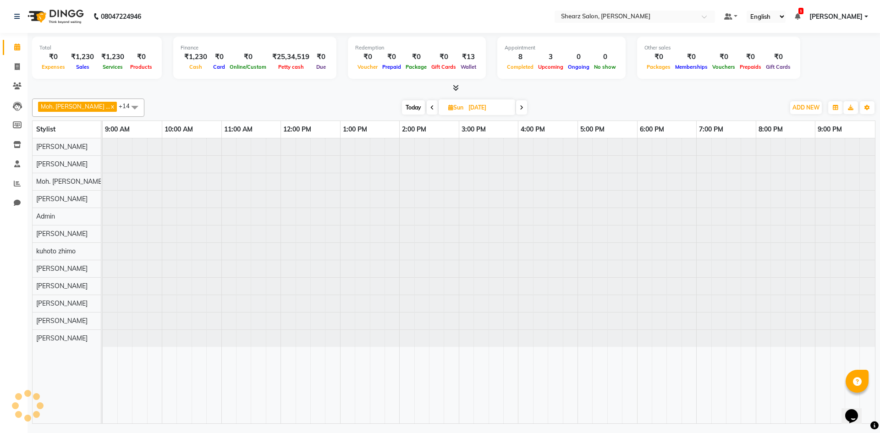
click at [520, 107] on icon at bounding box center [522, 107] width 4 height 5
click at [516, 107] on span at bounding box center [521, 107] width 11 height 14
click at [519, 107] on icon at bounding box center [521, 107] width 4 height 5
click at [429, 109] on icon at bounding box center [431, 107] width 4 height 5
type input "30-09-2025"
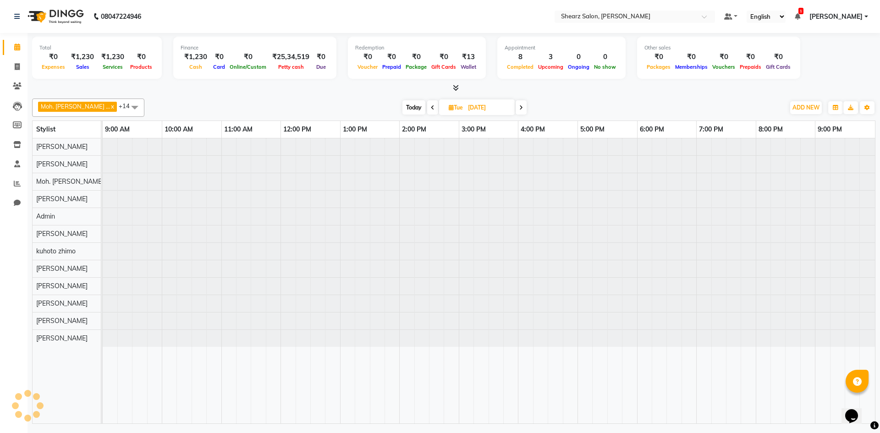
click at [489, 106] on input "30-09-2025" at bounding box center [488, 108] width 46 height 14
select select "9"
select select "2025"
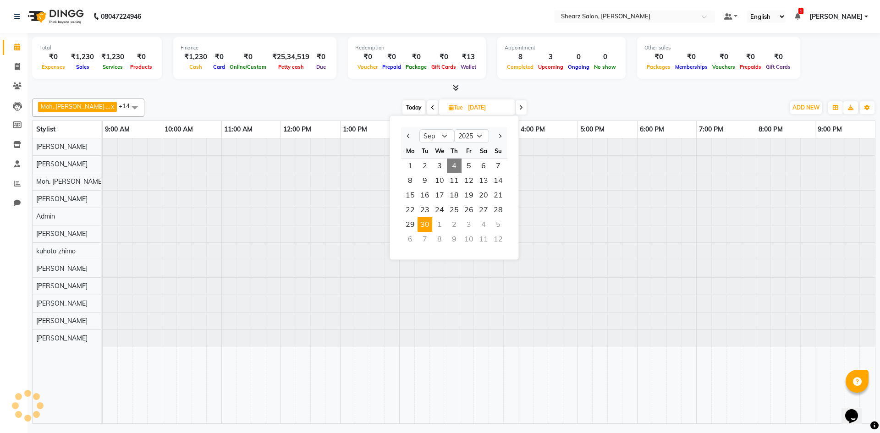
click at [456, 169] on span "4" at bounding box center [454, 166] width 15 height 15
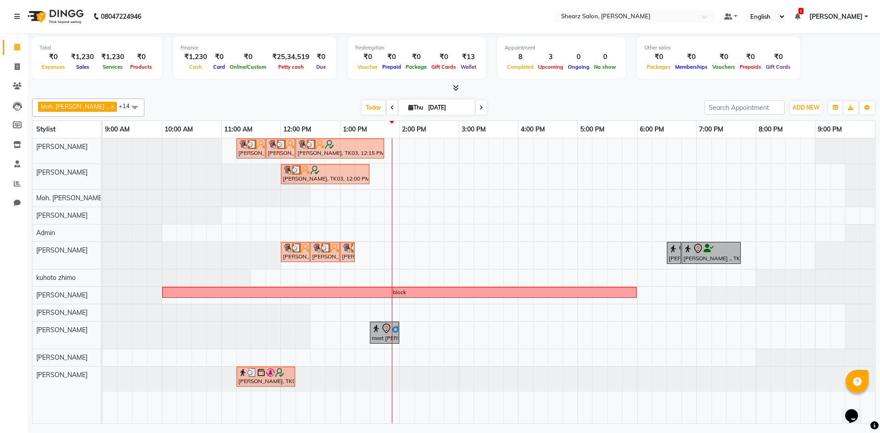
click at [476, 108] on span at bounding box center [481, 107] width 11 height 14
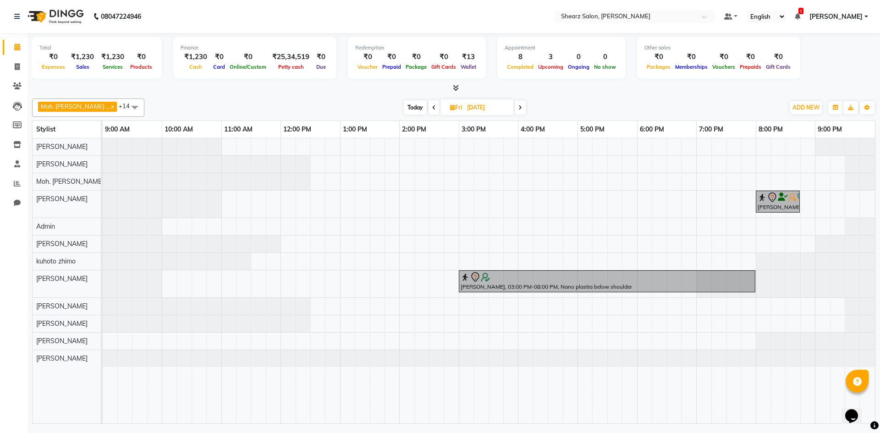
click at [432, 106] on icon at bounding box center [434, 107] width 4 height 5
type input "[DATE]"
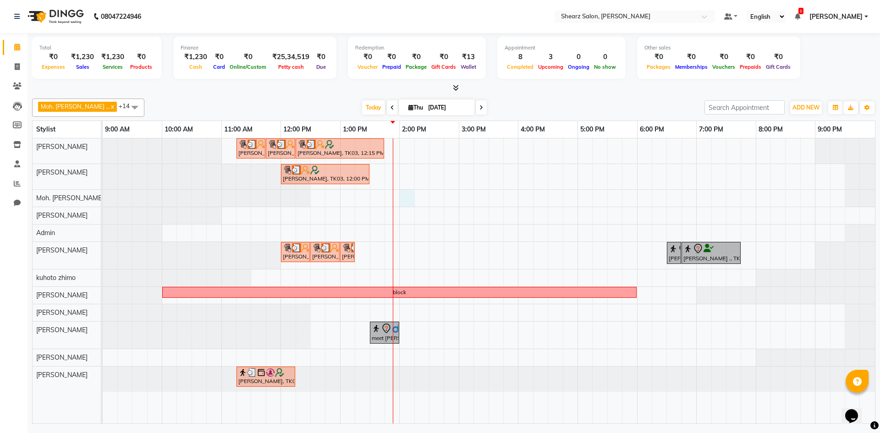
click at [411, 201] on div "Hamid Rashid, TK03, 11:15 AM-11:45 AM, Thalgo Thirst Quenching Mask Hamid Rashi…" at bounding box center [489, 280] width 772 height 285
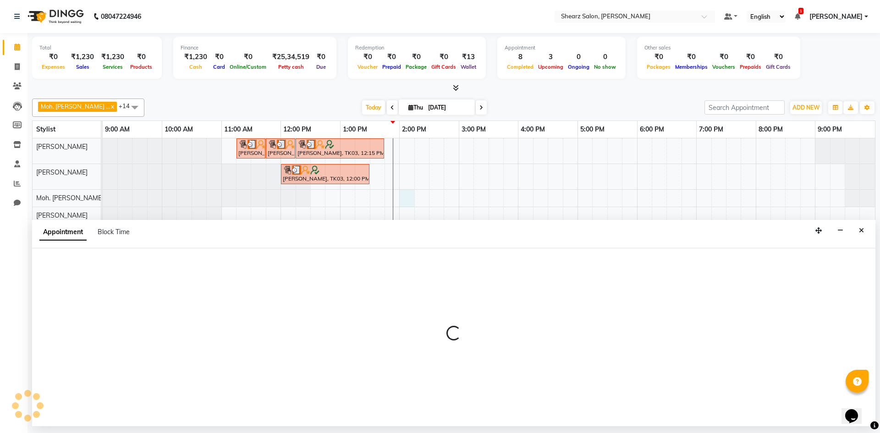
select select "77335"
select select "840"
select select "tentative"
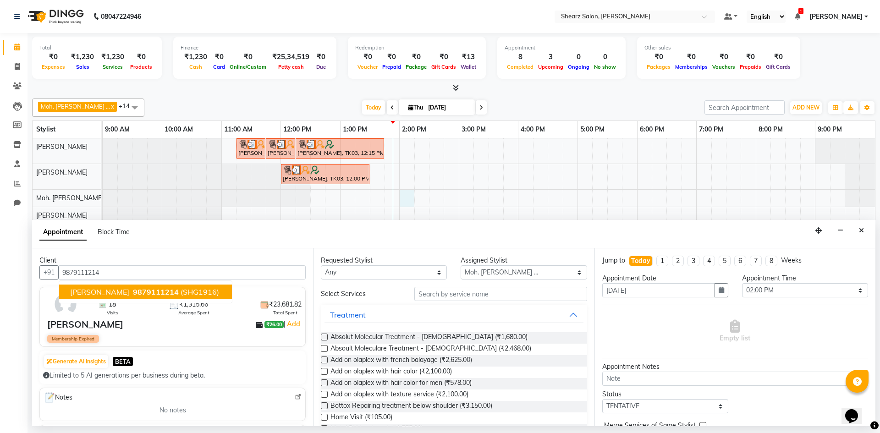
click at [133, 288] on span "9879111214" at bounding box center [156, 291] width 46 height 9
type input "9879111214"
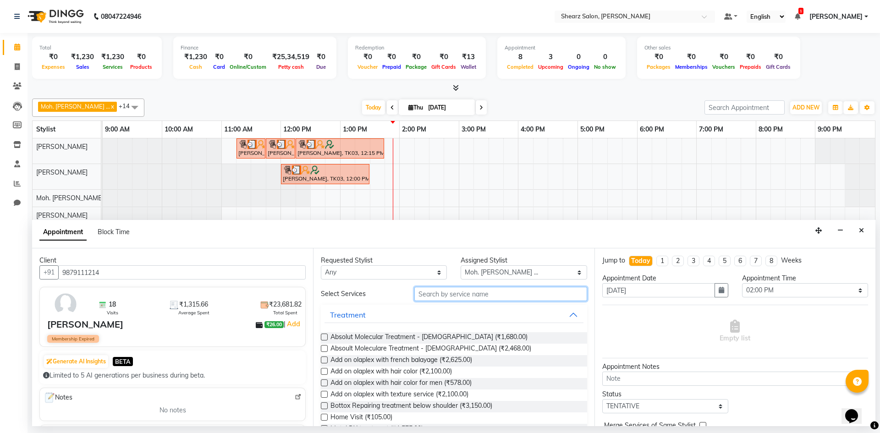
click at [424, 293] on input "text" at bounding box center [500, 294] width 173 height 14
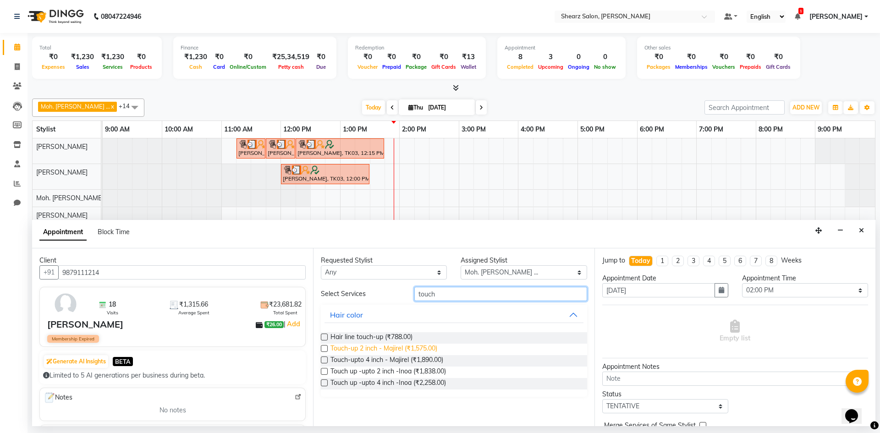
type input "touch"
click at [406, 351] on span "Touch-up 2 inch - Majirel (₹1,575.00)" at bounding box center [383, 349] width 107 height 11
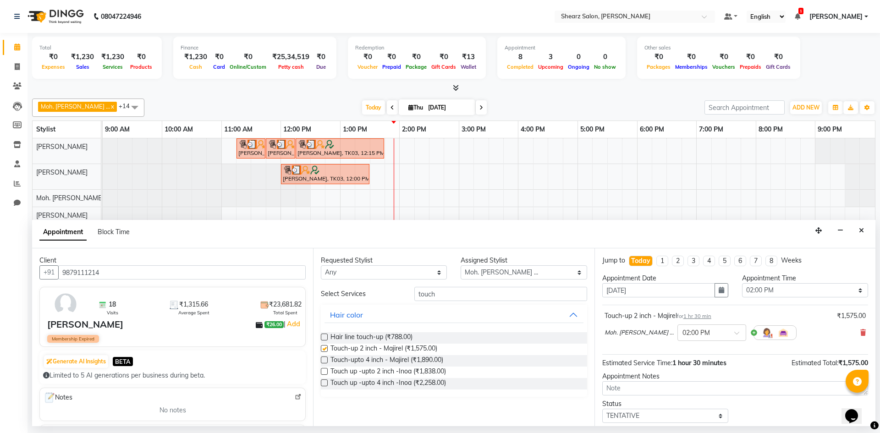
checkbox input "false"
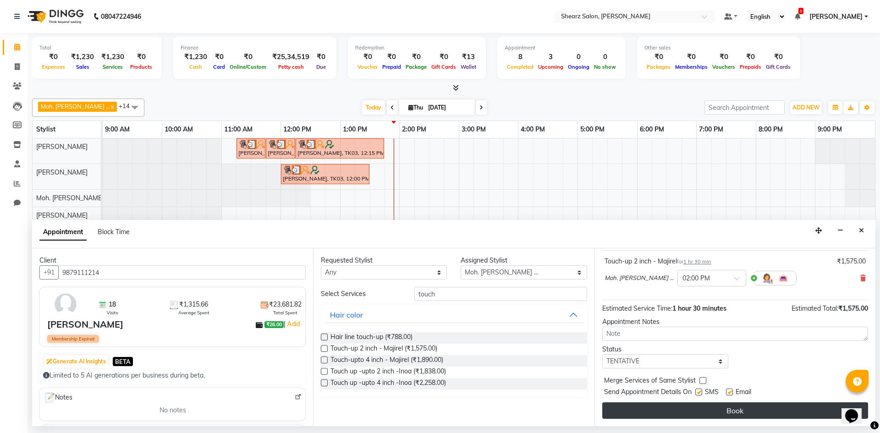
click at [753, 405] on button "Book" at bounding box center [735, 410] width 266 height 16
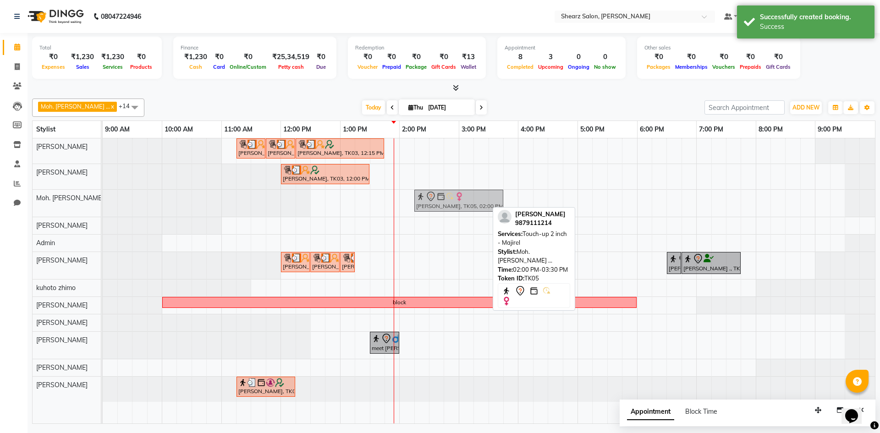
drag, startPoint x: 450, startPoint y: 206, endPoint x: 471, endPoint y: 212, distance: 22.0
click at [471, 212] on div "Hamid Rashid, TK03, 11:15 AM-11:45 AM, Thalgo Thirst Quenching Mask Hamid Rashi…" at bounding box center [489, 280] width 772 height 285
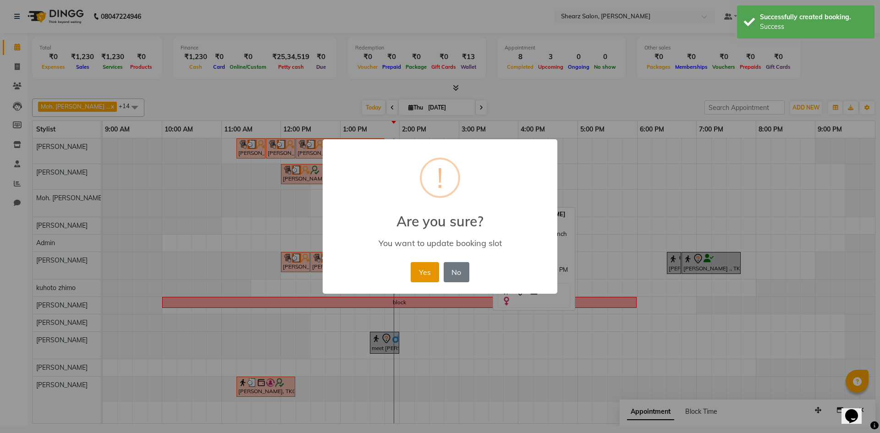
drag, startPoint x: 439, startPoint y: 276, endPoint x: 434, endPoint y: 275, distance: 5.1
click at [435, 275] on div "Yes No No" at bounding box center [439, 272] width 63 height 25
click at [434, 274] on button "Yes" at bounding box center [425, 272] width 28 height 20
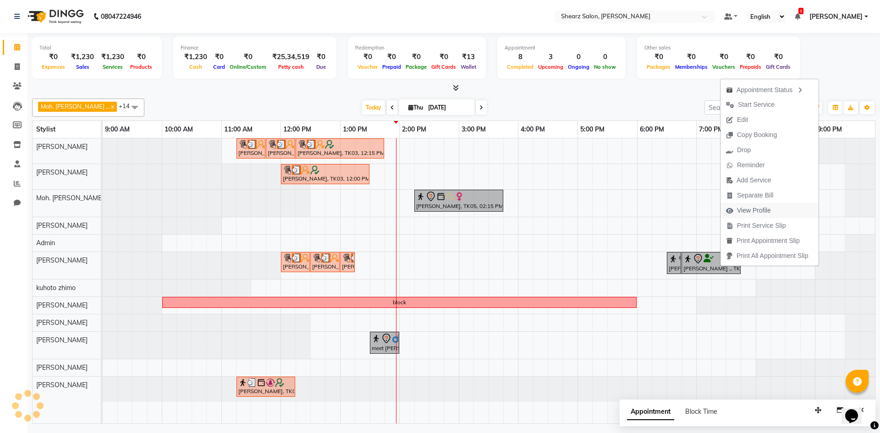
click at [766, 213] on span "View Profile" at bounding box center [754, 211] width 34 height 10
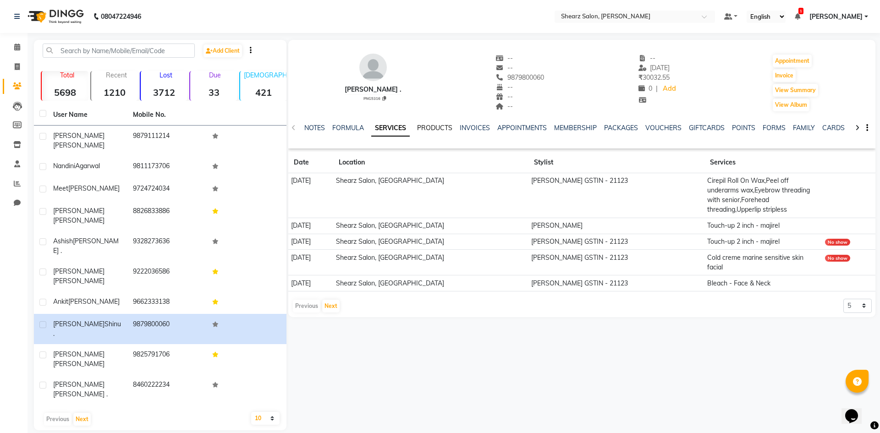
click at [436, 126] on link "PRODUCTS" at bounding box center [434, 128] width 35 height 8
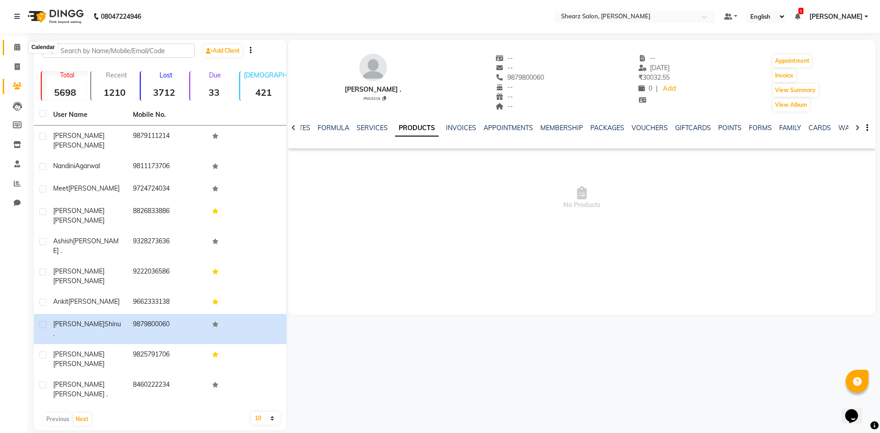
click at [13, 47] on span at bounding box center [17, 47] width 16 height 11
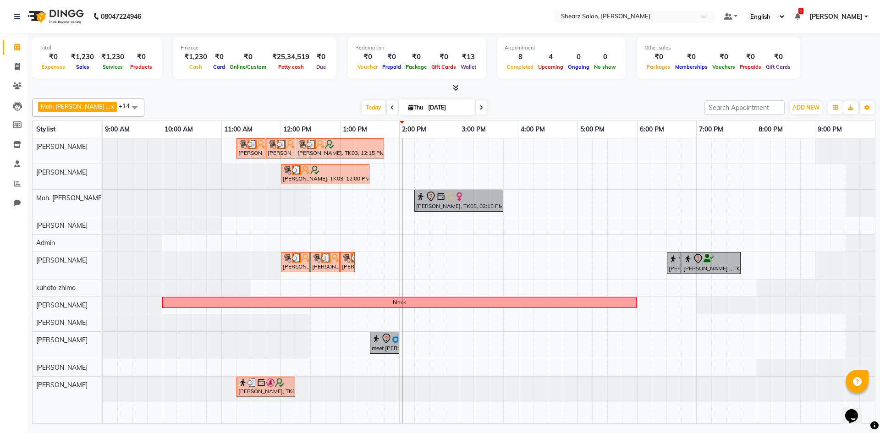
click at [479, 106] on icon at bounding box center [481, 107] width 4 height 5
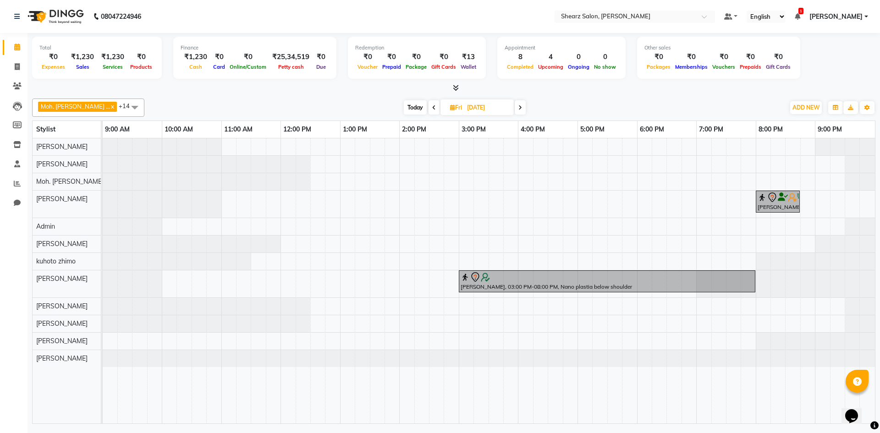
click at [432, 107] on icon at bounding box center [434, 107] width 4 height 5
type input "[DATE]"
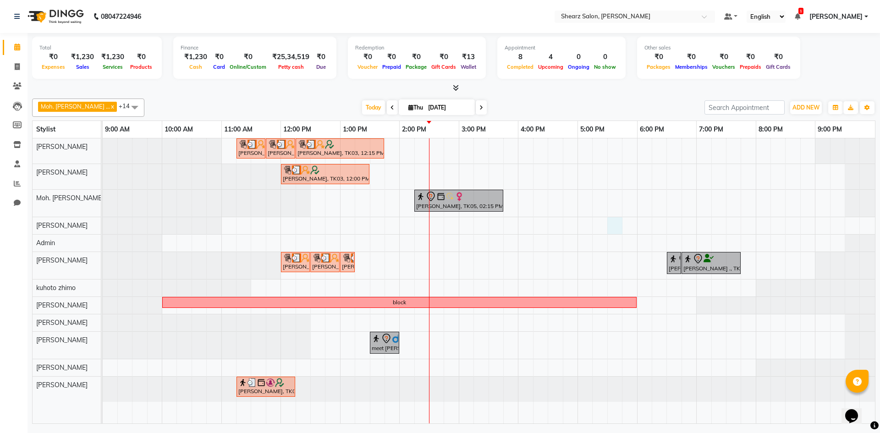
click at [608, 225] on div "Hamid Rashid, TK03, 11:15 AM-11:45 AM, Thalgo Thirst Quenching Mask Hamid Rashi…" at bounding box center [489, 280] width 772 height 285
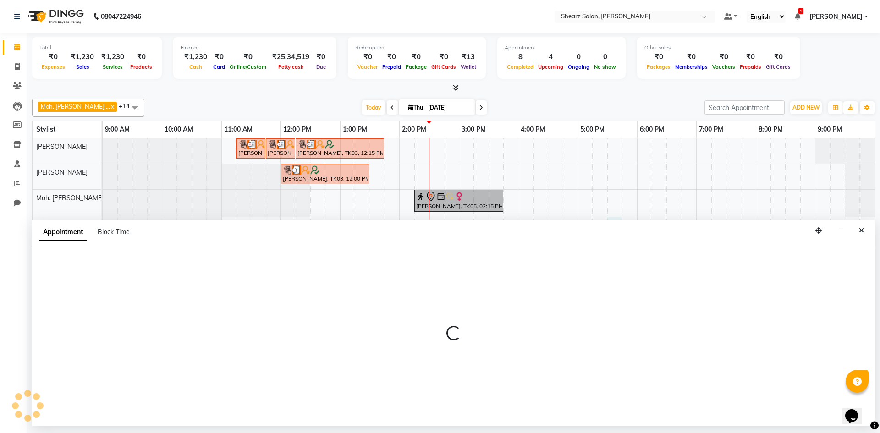
select select "77286"
select select "1050"
select select "tentative"
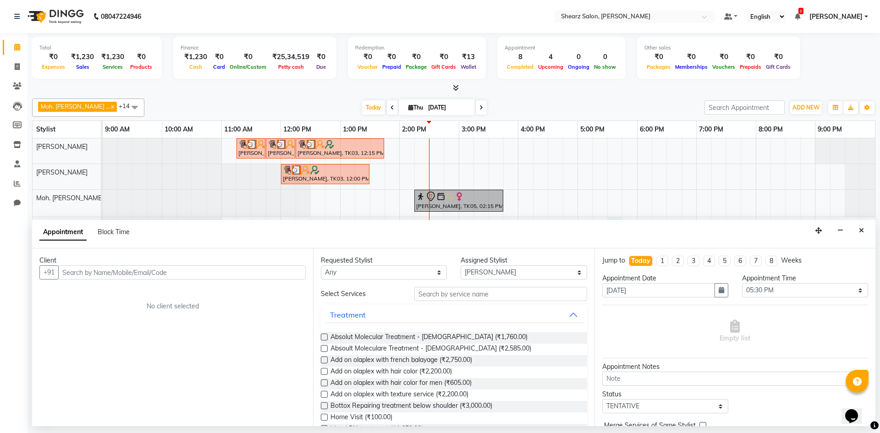
click at [635, 172] on div "Hamid Rashid, TK03, 11:15 AM-11:45 AM, Thalgo Thirst Quenching Mask Hamid Rashi…" at bounding box center [489, 280] width 772 height 285
click at [861, 235] on button "Close" at bounding box center [861, 231] width 13 height 14
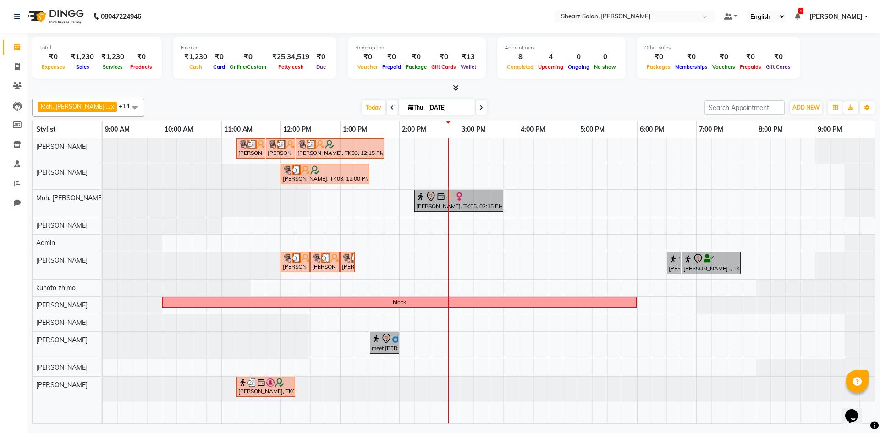
click at [476, 104] on span at bounding box center [481, 107] width 11 height 14
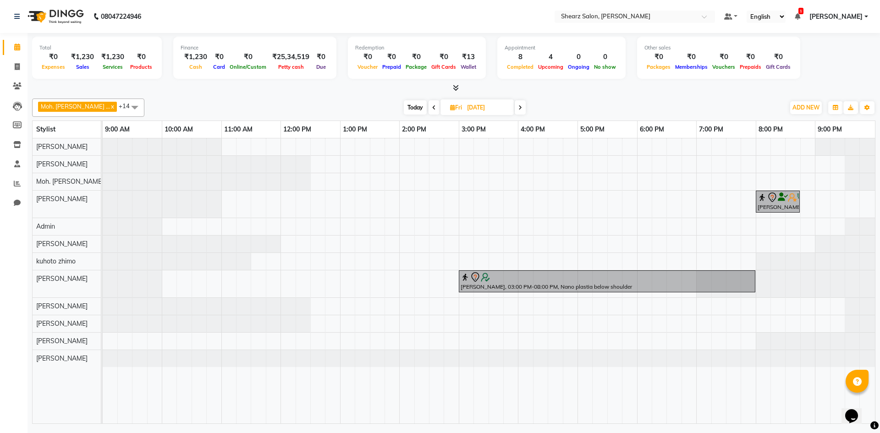
click at [428, 104] on span at bounding box center [433, 107] width 11 height 14
type input "[DATE]"
